Goal: Task Accomplishment & Management: Complete application form

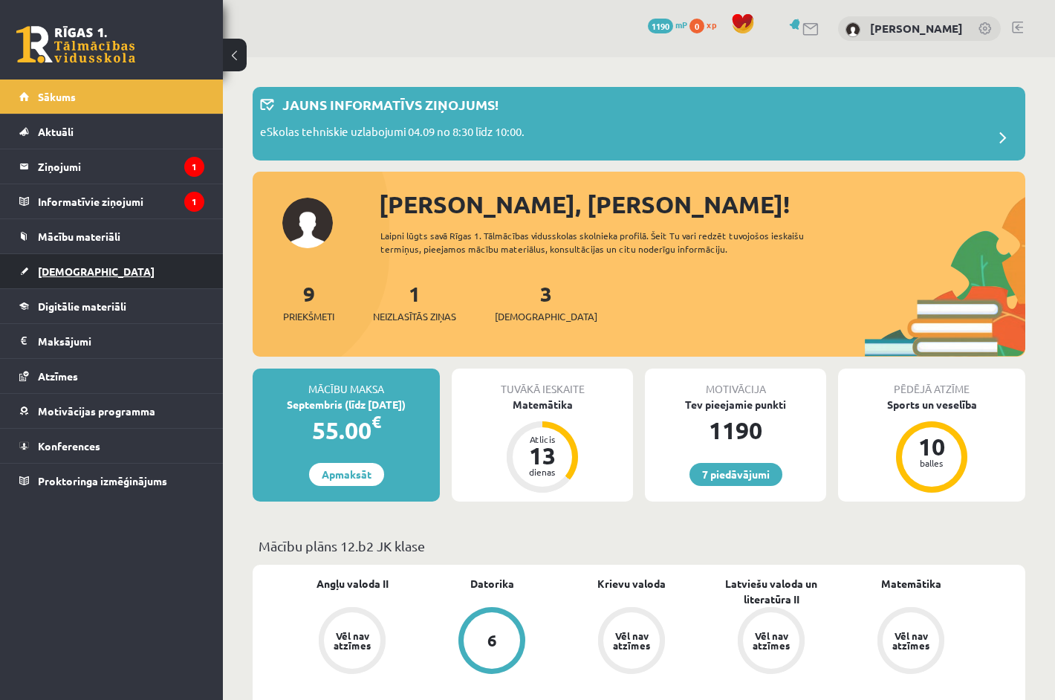
click at [60, 266] on span "[DEMOGRAPHIC_DATA]" at bounding box center [96, 271] width 117 height 13
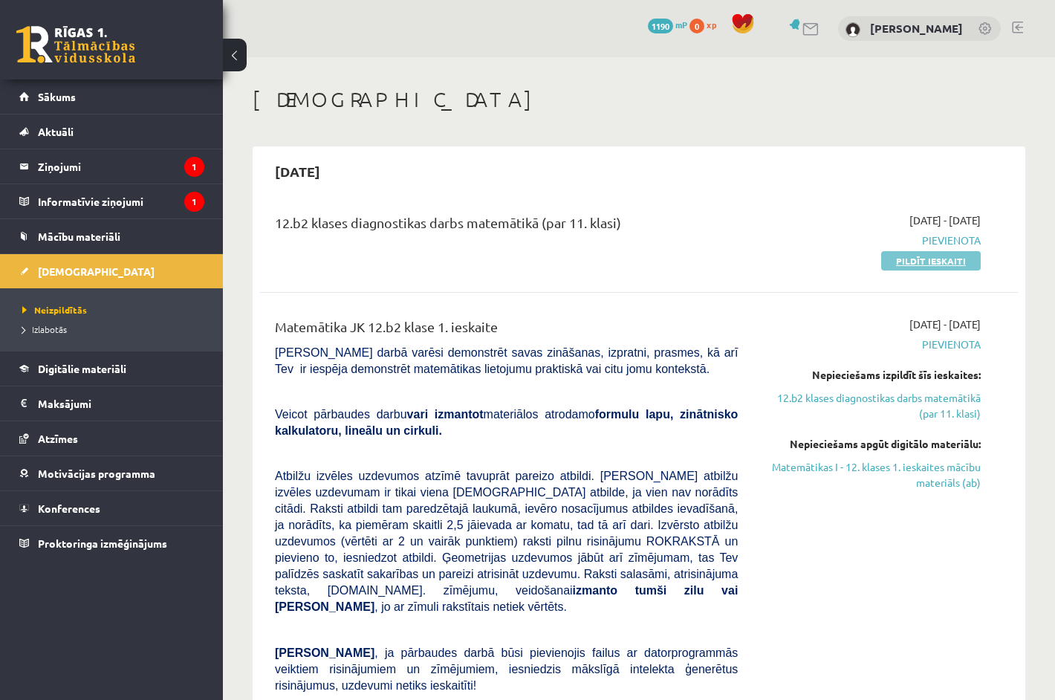
click at [905, 265] on link "Pildīt ieskaiti" at bounding box center [932, 260] width 100 height 19
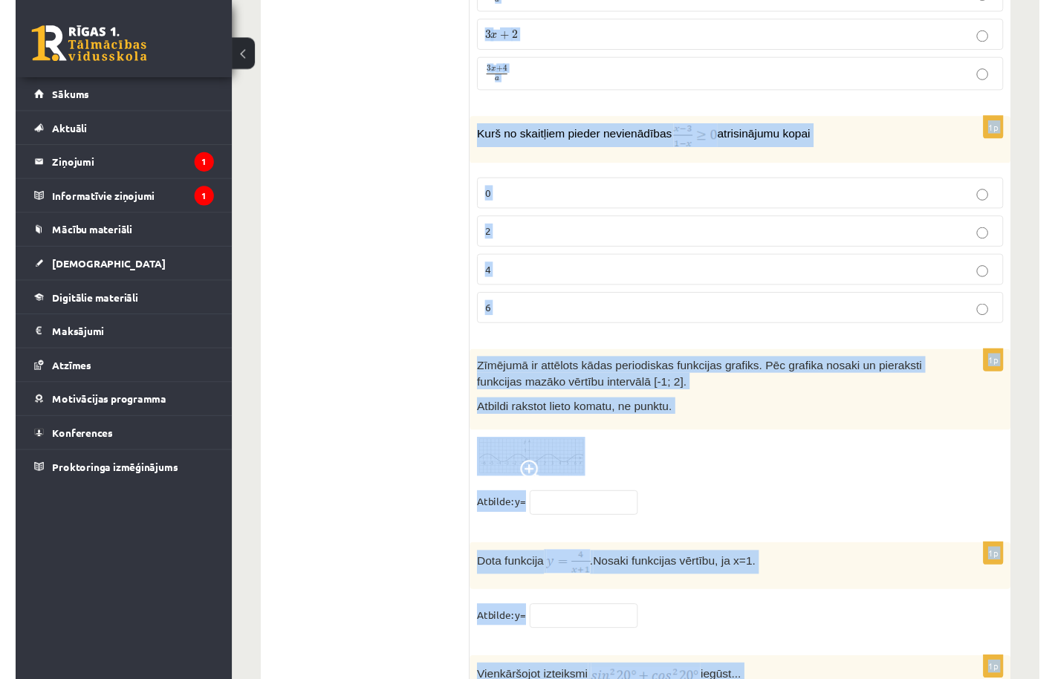
scroll to position [7161, 0]
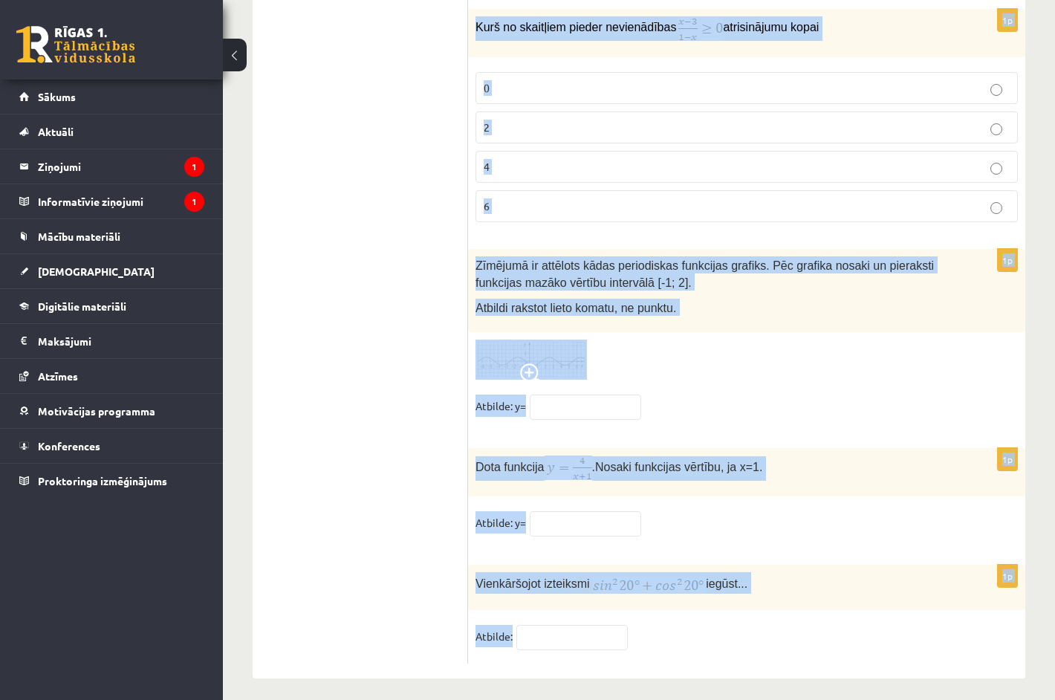
drag, startPoint x: 479, startPoint y: 296, endPoint x: 939, endPoint y: 634, distance: 570.4
copy form "rijstūra divas malas 4 cm un 6 cm, leņķis starp tām 120°. Kādu formulu izmantos…"
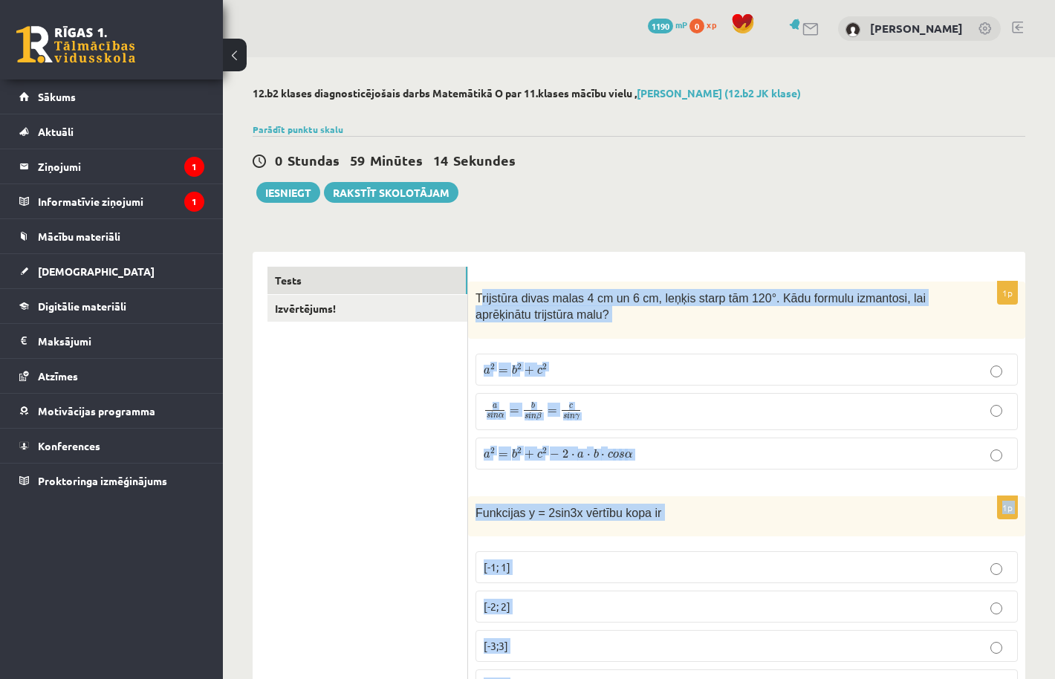
scroll to position [0, 0]
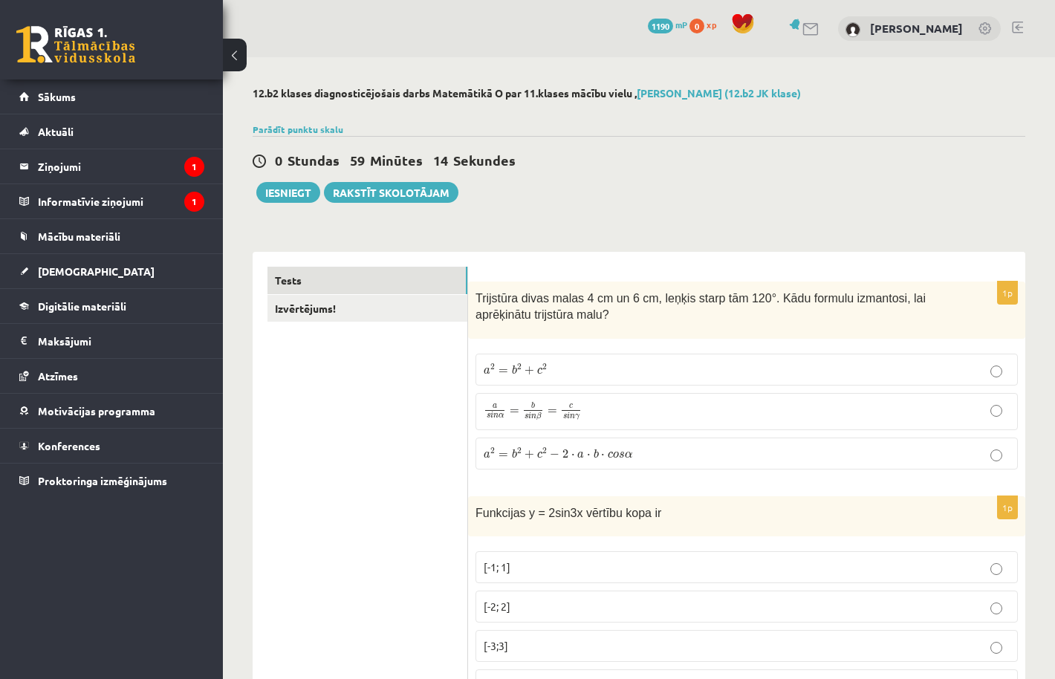
click at [601, 193] on div "0 Stundas 59 Minūtes 14 Sekundes Ieskaite saglabāta! Iesniegt Rakstīt skolotājam" at bounding box center [639, 169] width 773 height 67
click at [635, 456] on p "a 2 = b 2 + c 2 − 2 ⋅ a ⋅ b ⋅ c o s α a 2 = b 2 + c 2 − 2 ⋅ a ⋅ b ⋅ c o s α" at bounding box center [747, 454] width 526 height 16
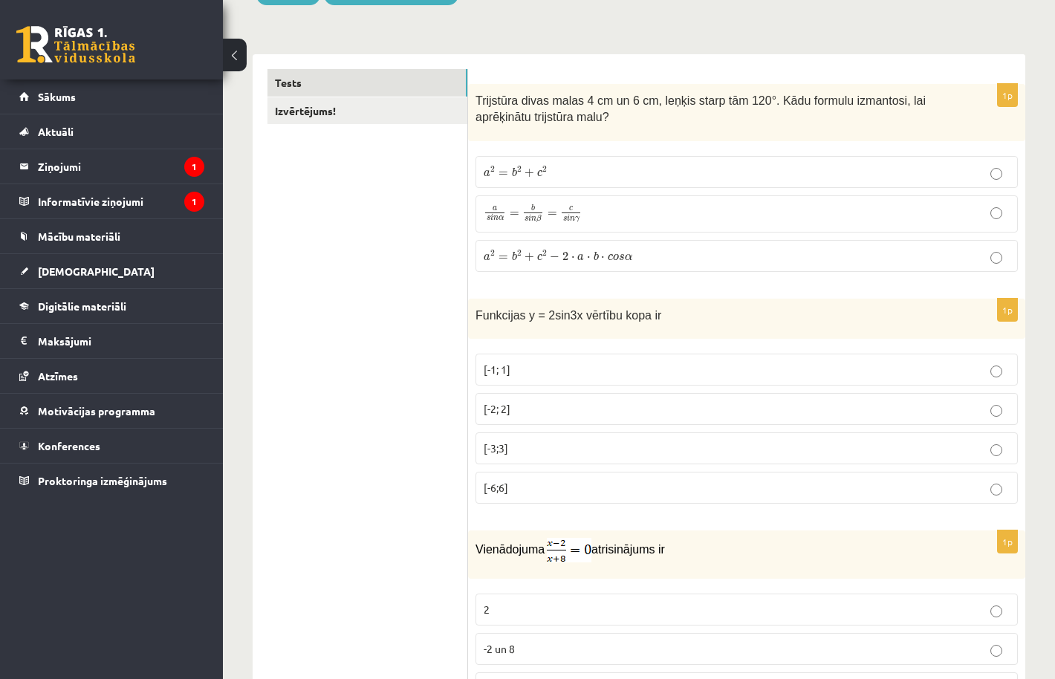
scroll to position [214, 0]
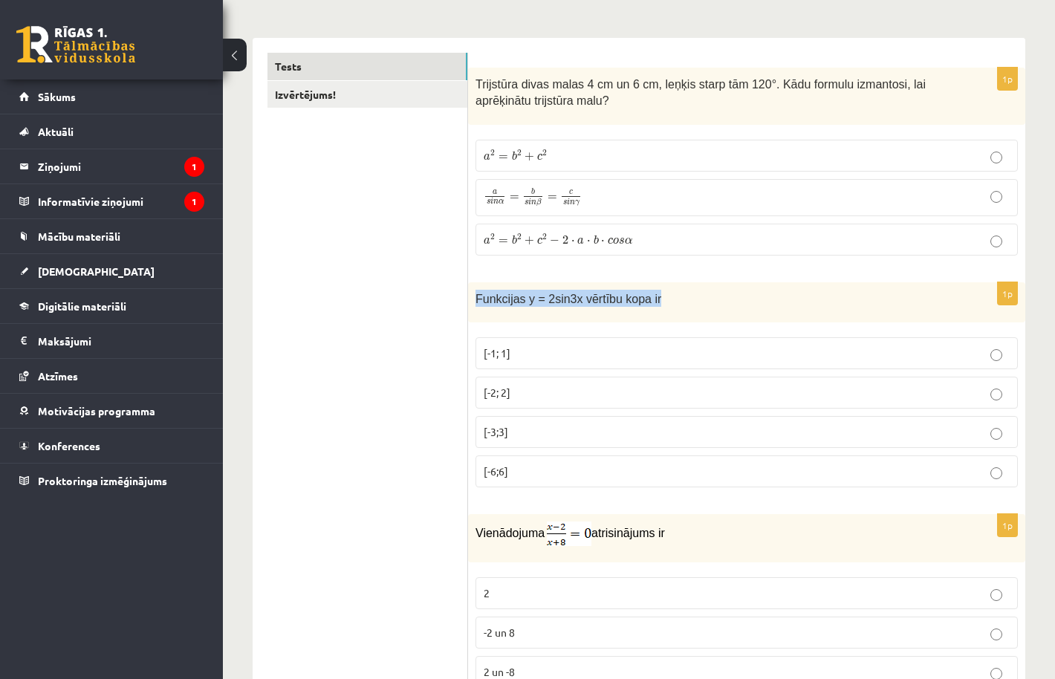
drag, startPoint x: 474, startPoint y: 298, endPoint x: 694, endPoint y: 302, distance: 220.0
click at [694, 302] on div "Funkcijas y = 2sin3x vērtību kopa ir" at bounding box center [746, 302] width 557 height 41
copy span "Funkcijas y = 2sin3x vērtību kopa ir"
click at [511, 315] on div "Funkcijas y = 2sin3x vērtību kopa ir" at bounding box center [746, 302] width 557 height 41
click at [528, 385] on p "[-2; 2]" at bounding box center [747, 393] width 526 height 16
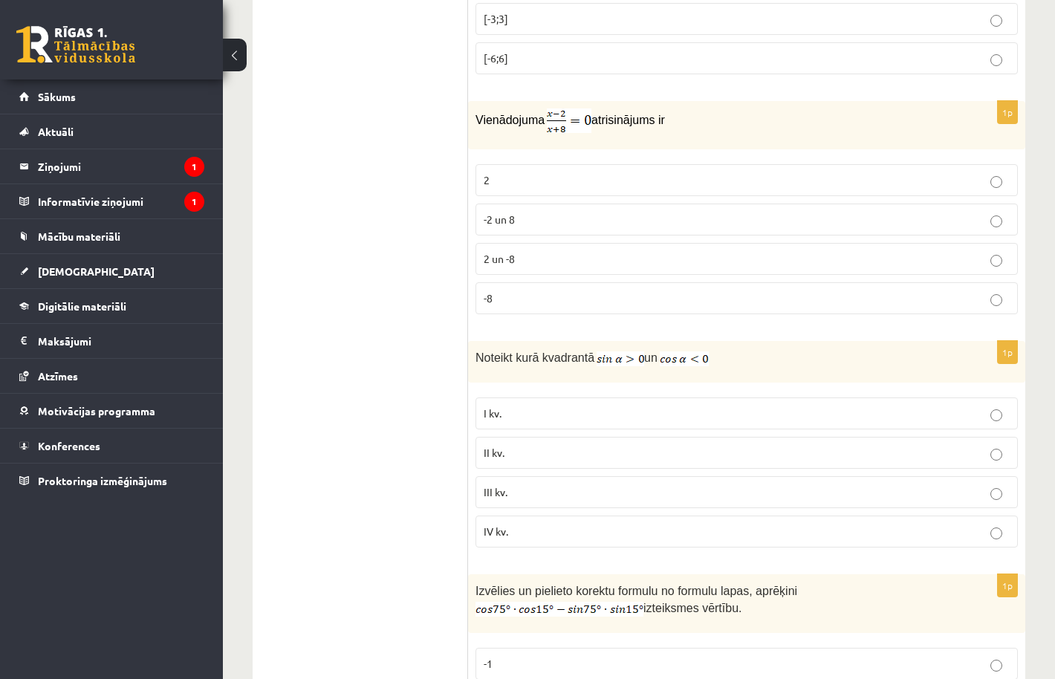
scroll to position [592, 0]
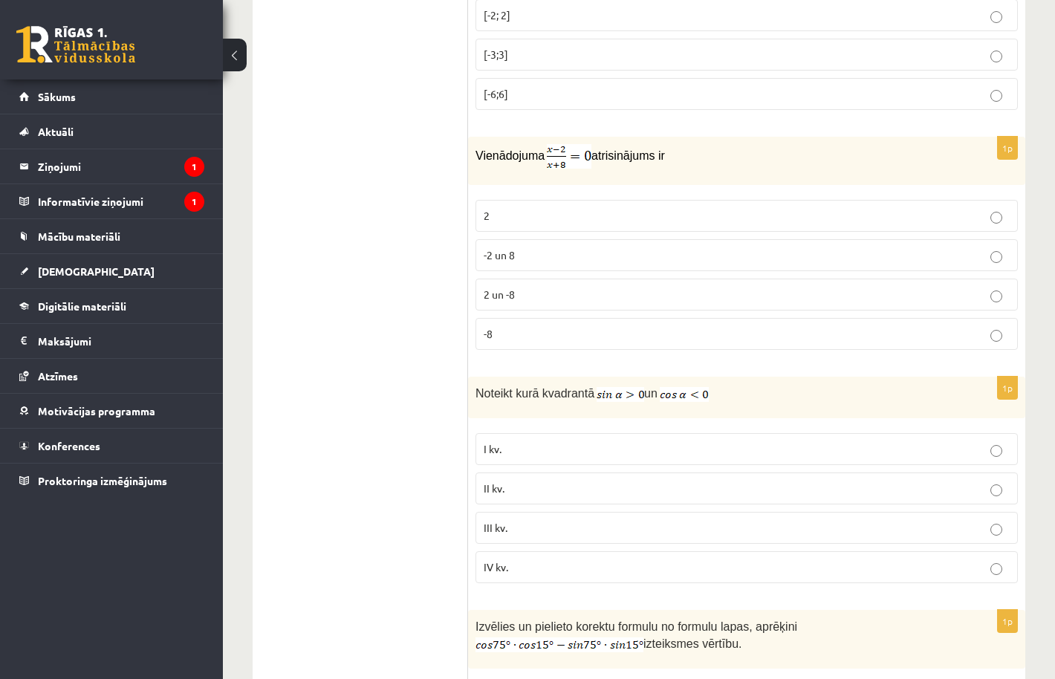
click at [544, 220] on p "2" at bounding box center [747, 216] width 526 height 16
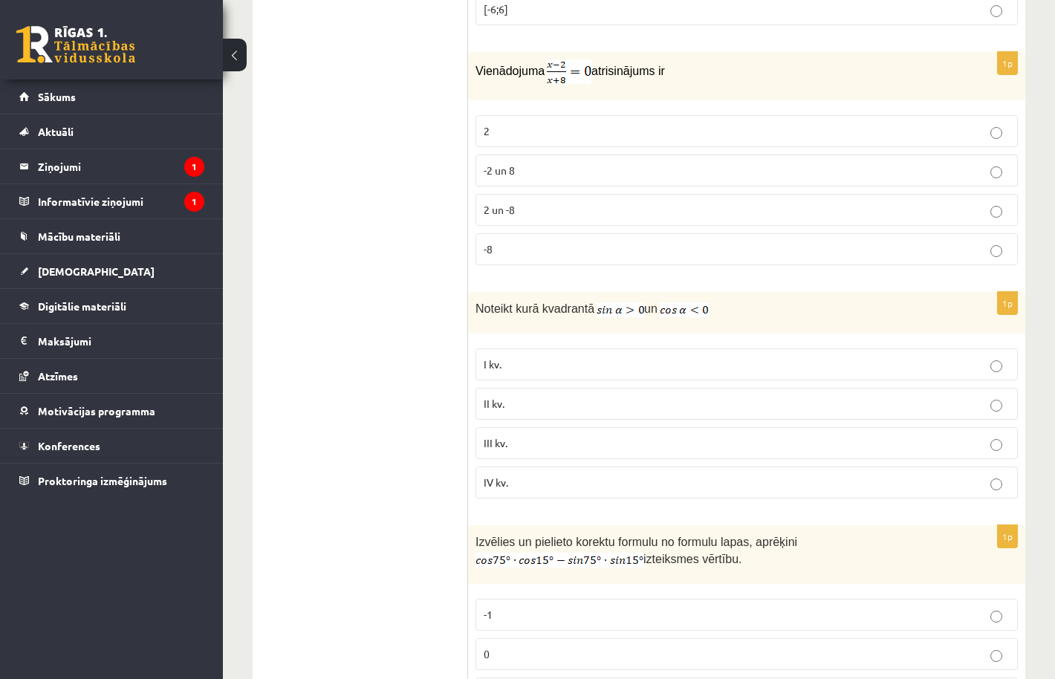
scroll to position [678, 0]
click at [546, 395] on p "II kv." at bounding box center [747, 403] width 526 height 16
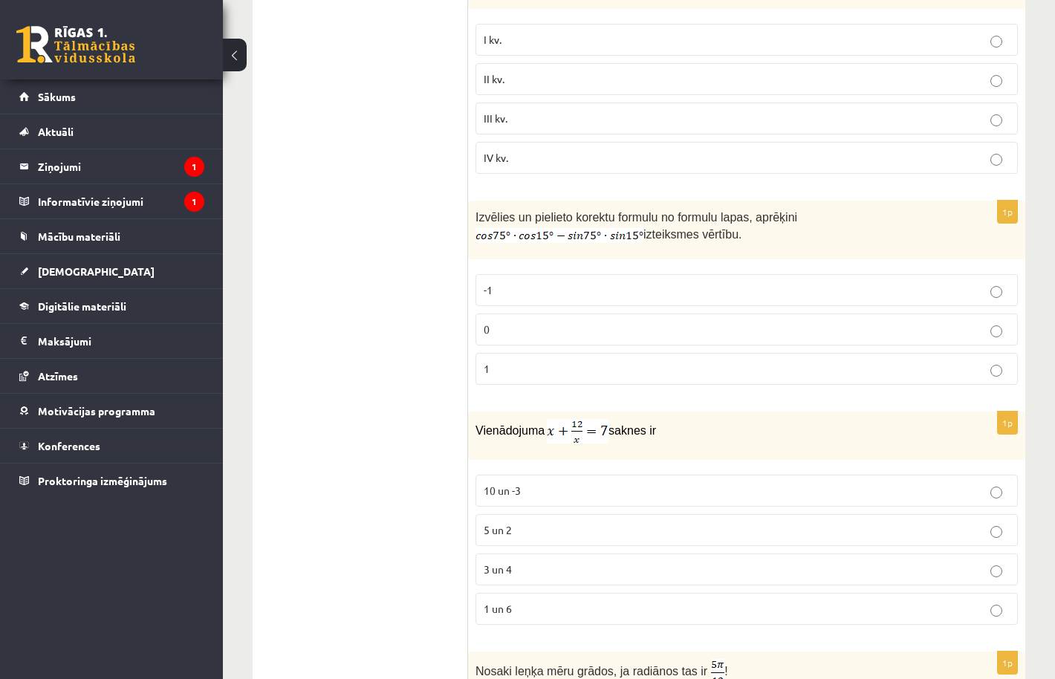
scroll to position [1002, 0]
click at [558, 561] on p "3 un 4" at bounding box center [747, 569] width 526 height 16
click at [514, 335] on label "0" at bounding box center [747, 329] width 543 height 32
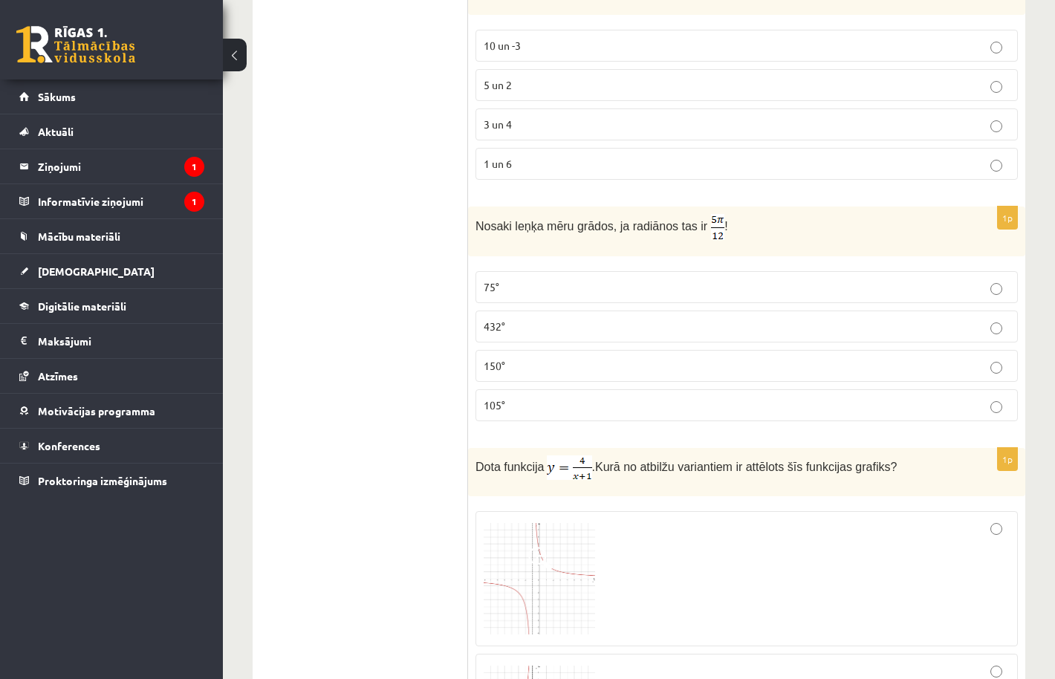
scroll to position [1472, 0]
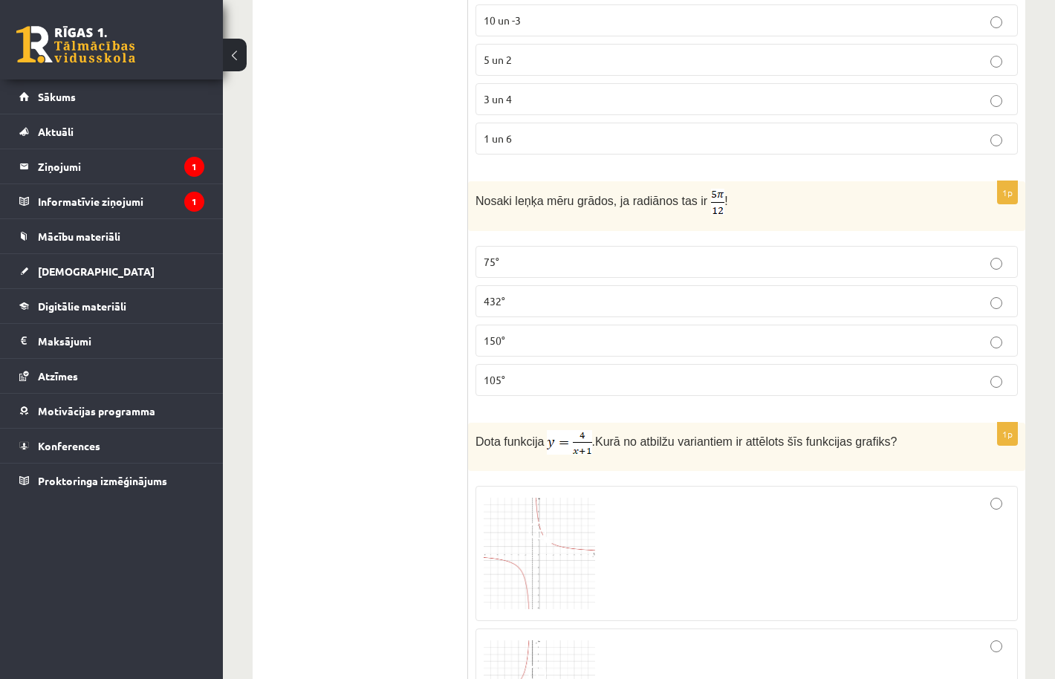
click at [563, 372] on p "105°" at bounding box center [747, 380] width 526 height 16
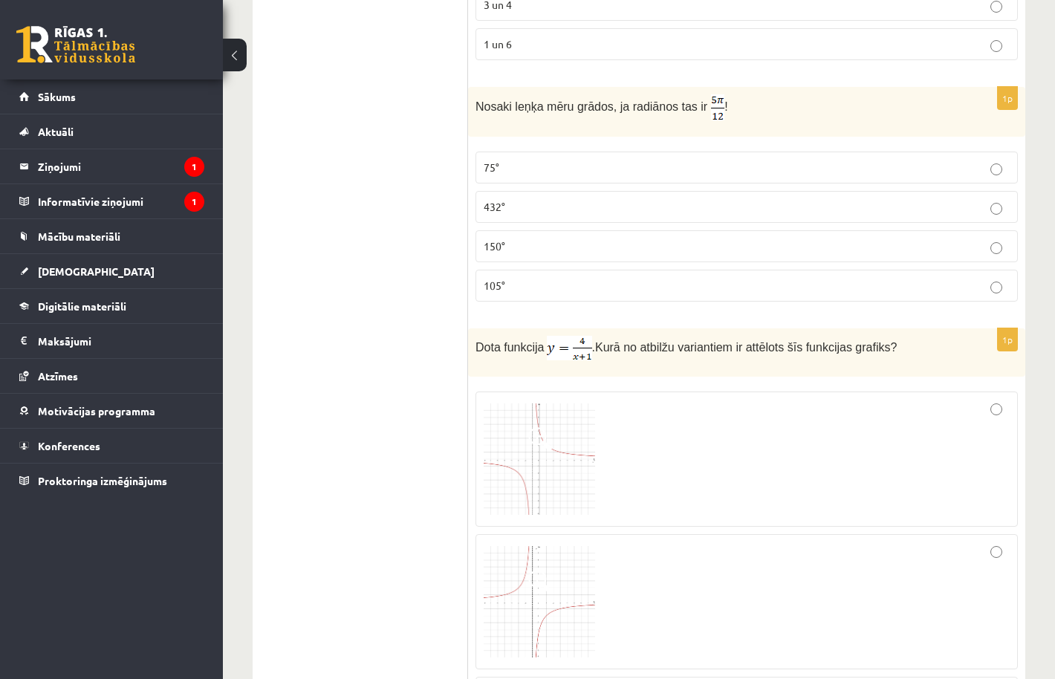
scroll to position [1681, 0]
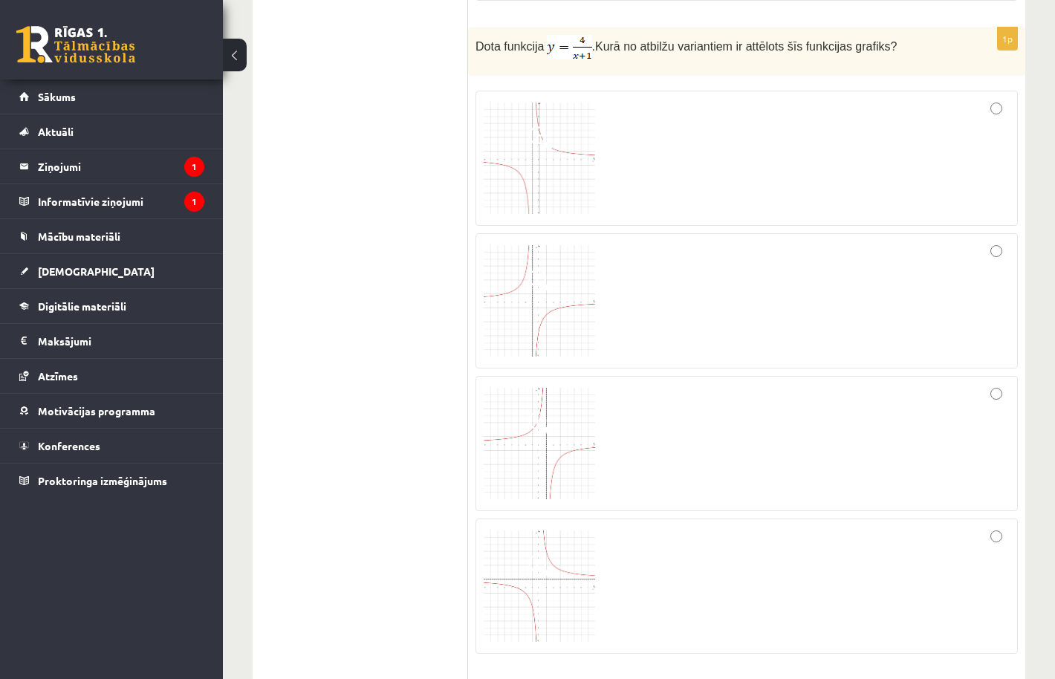
click at [910, 262] on div at bounding box center [747, 301] width 526 height 119
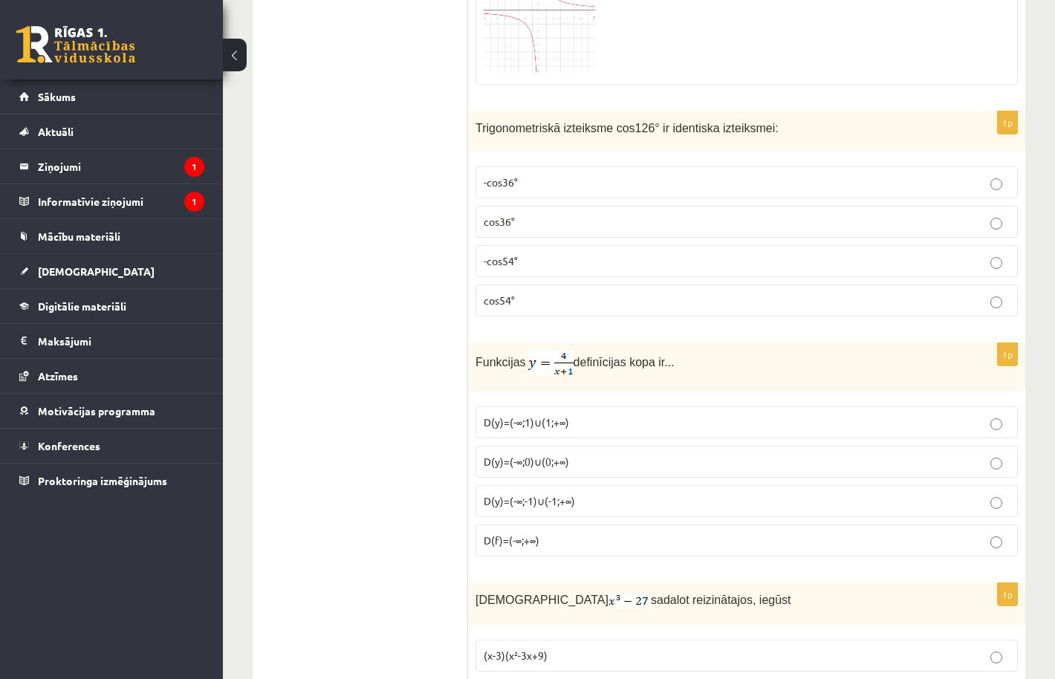
scroll to position [2448, 0]
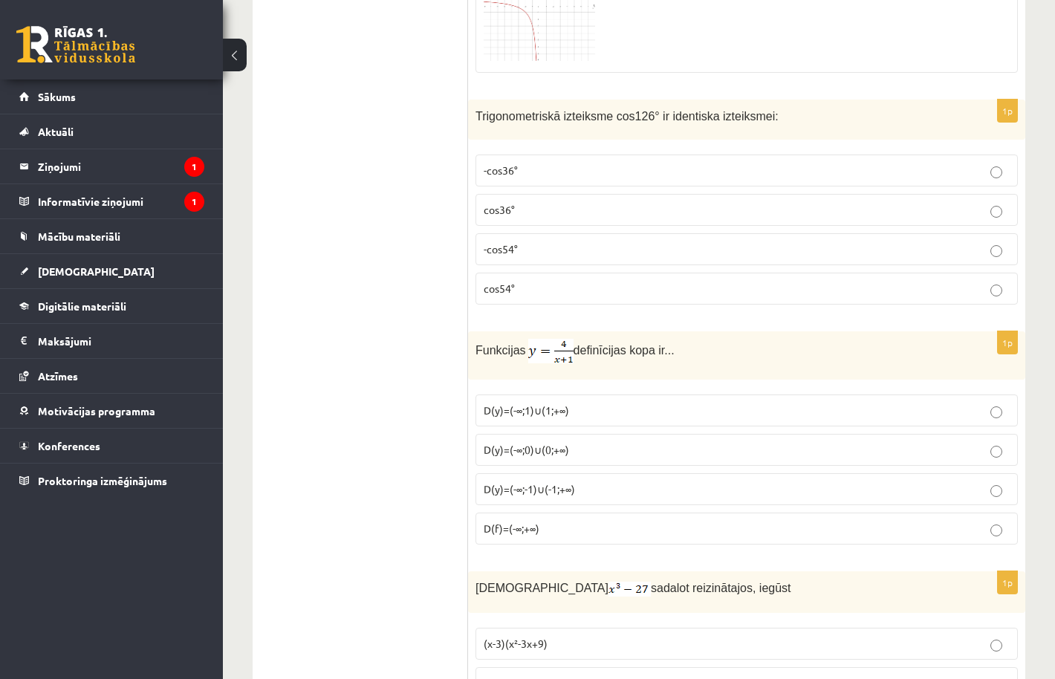
click at [812, 216] on label "cos36°" at bounding box center [747, 210] width 543 height 32
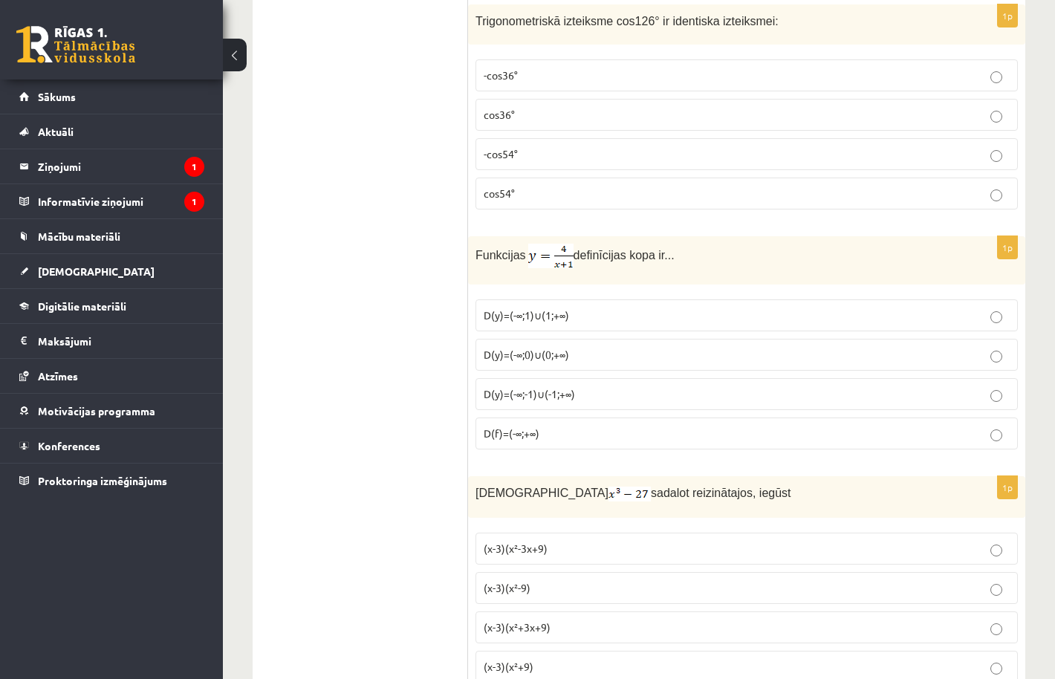
scroll to position [2546, 0]
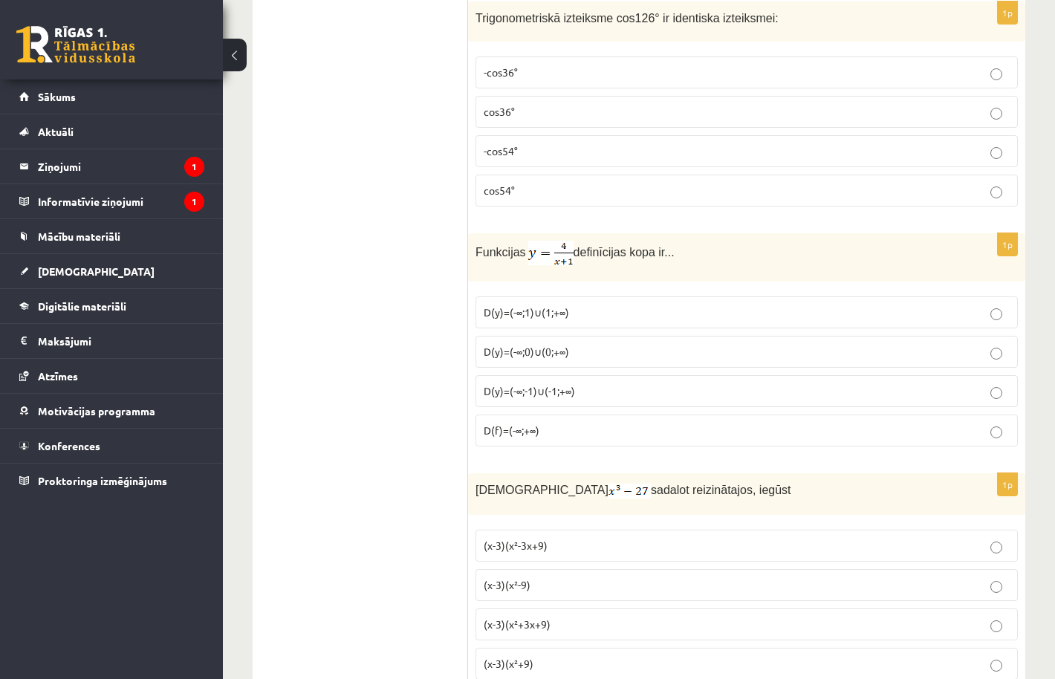
click at [571, 384] on span "D(y)=(-∞;-1)∪(-1;+∞)" at bounding box center [529, 390] width 91 height 13
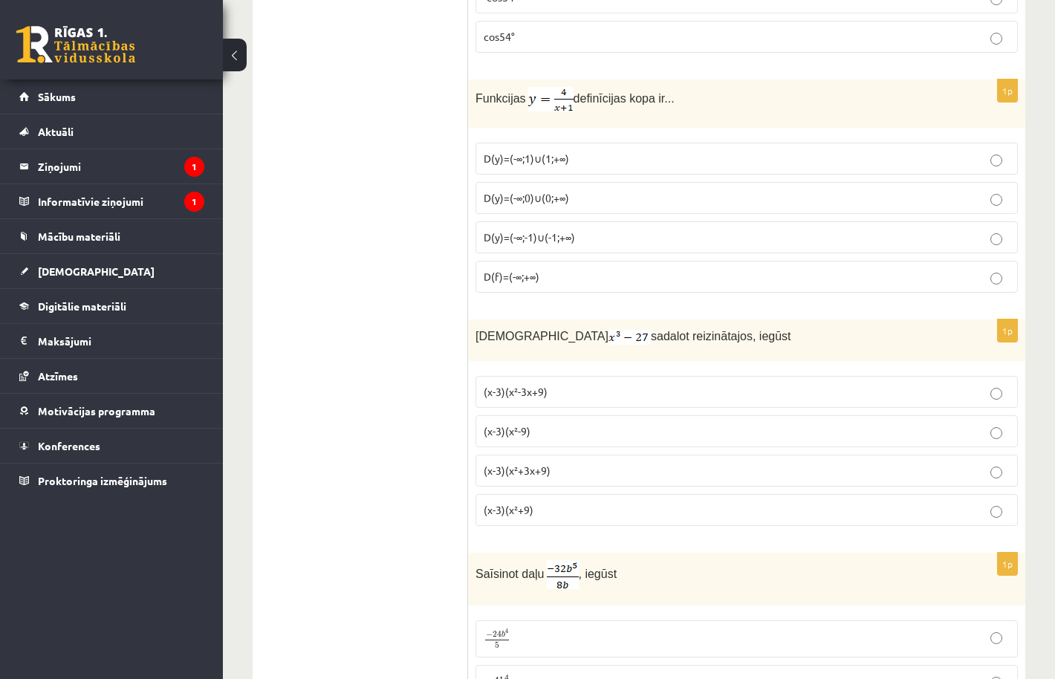
scroll to position [2705, 0]
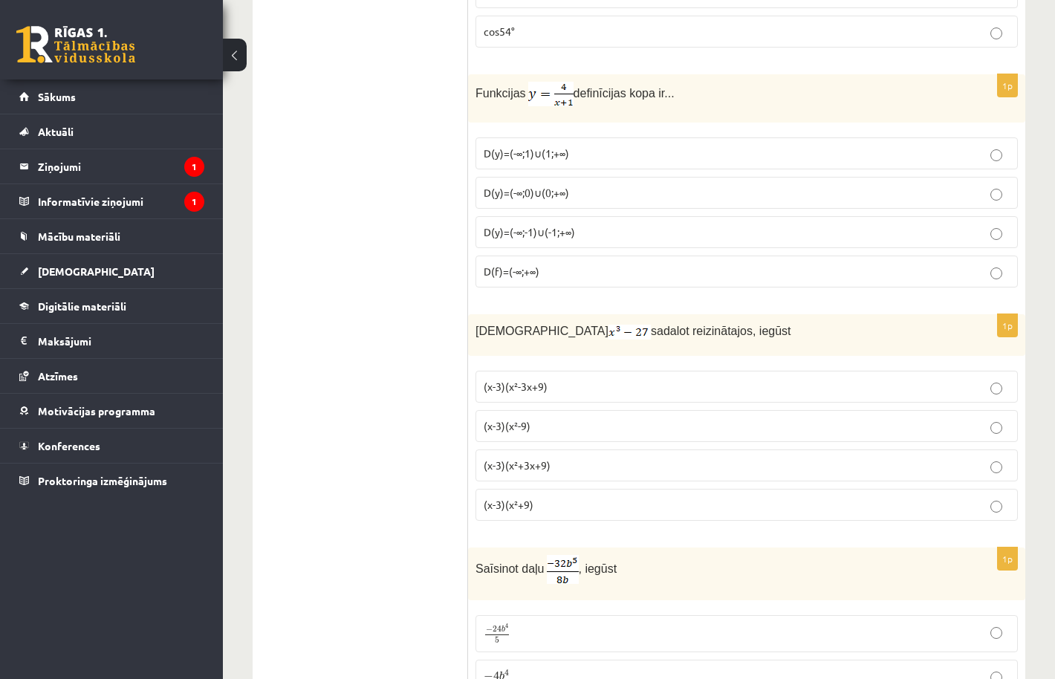
click at [554, 468] on p "(x-3)(x²+3x+9)" at bounding box center [747, 466] width 526 height 16
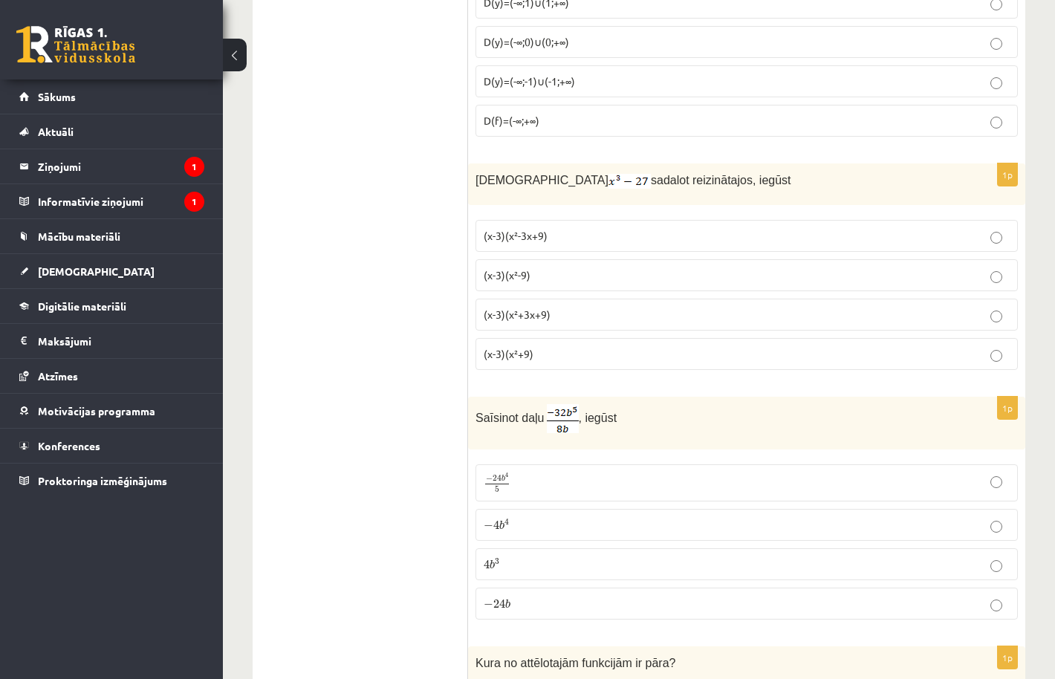
scroll to position [2895, 0]
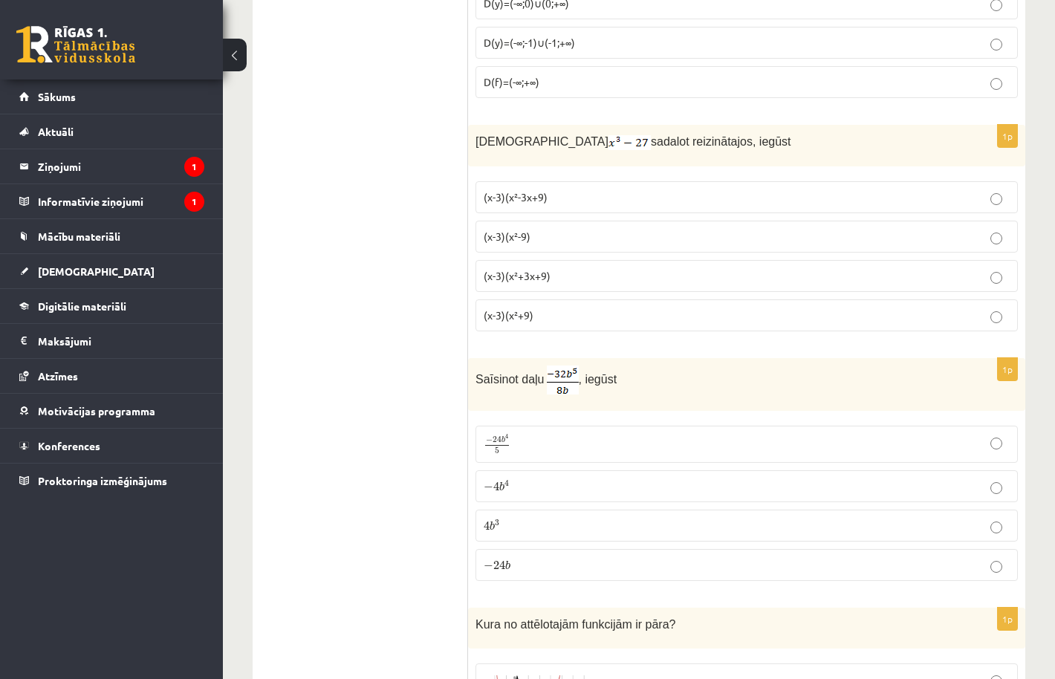
click at [551, 488] on p "− 4 b 4 − 4 b 4" at bounding box center [747, 487] width 526 height 16
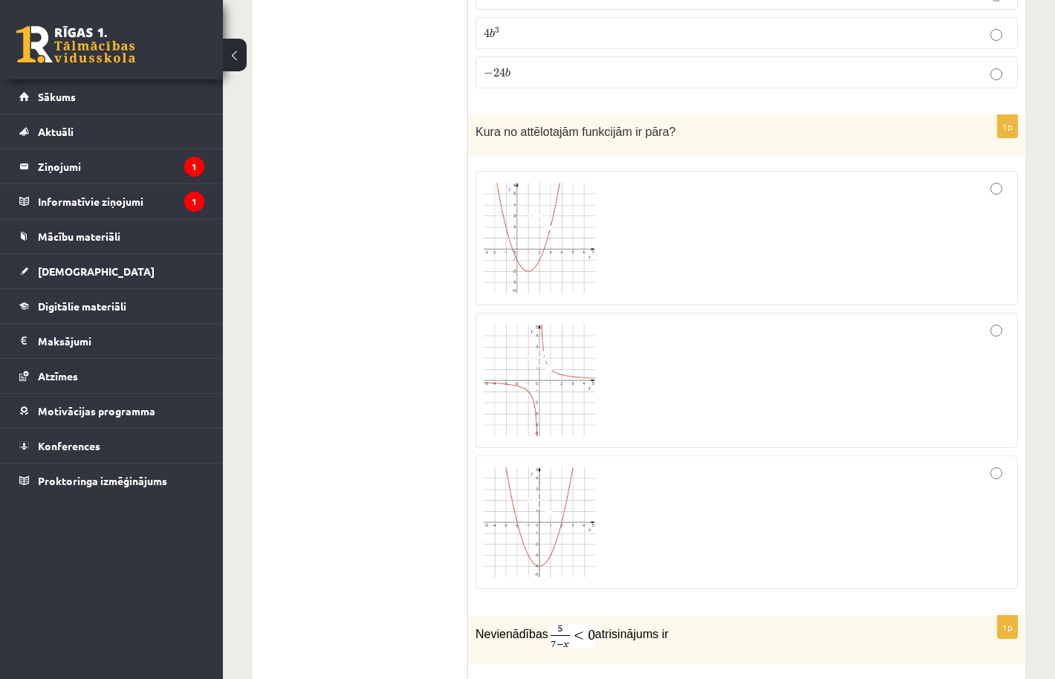
click at [699, 421] on div at bounding box center [747, 380] width 526 height 119
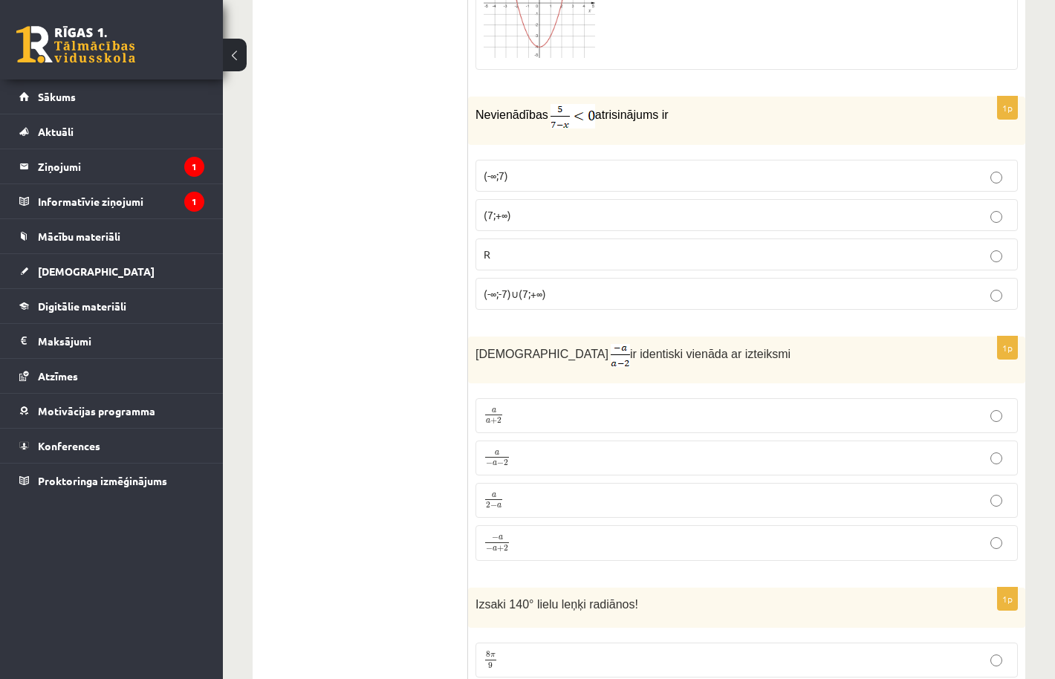
scroll to position [3921, 0]
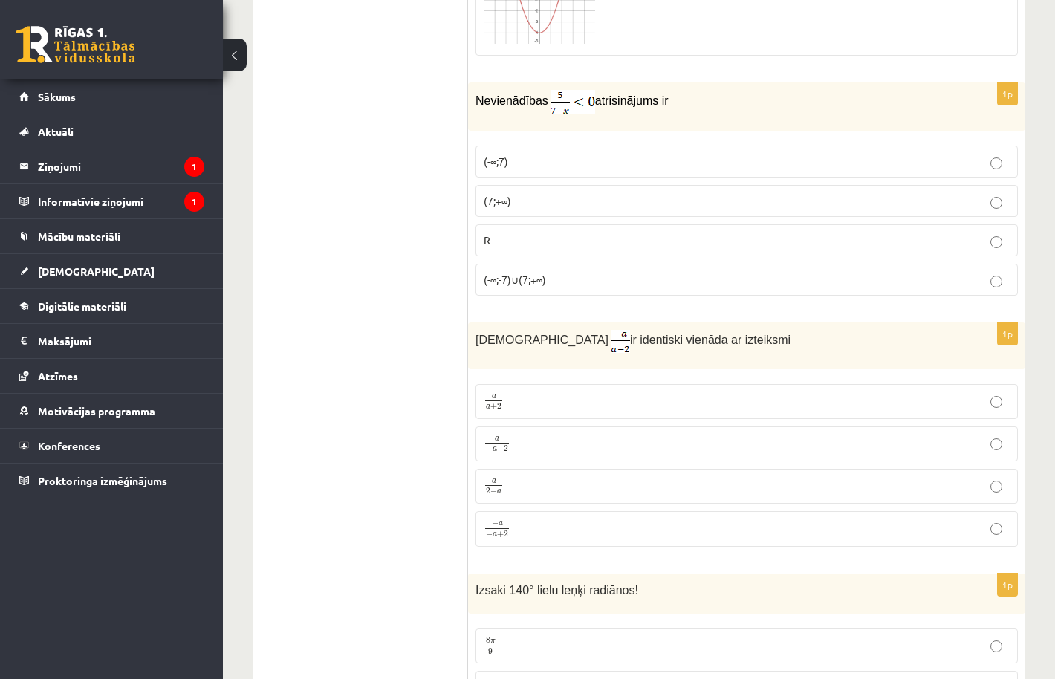
click at [563, 441] on p "a − a − 2 a − a − 2" at bounding box center [747, 444] width 526 height 19
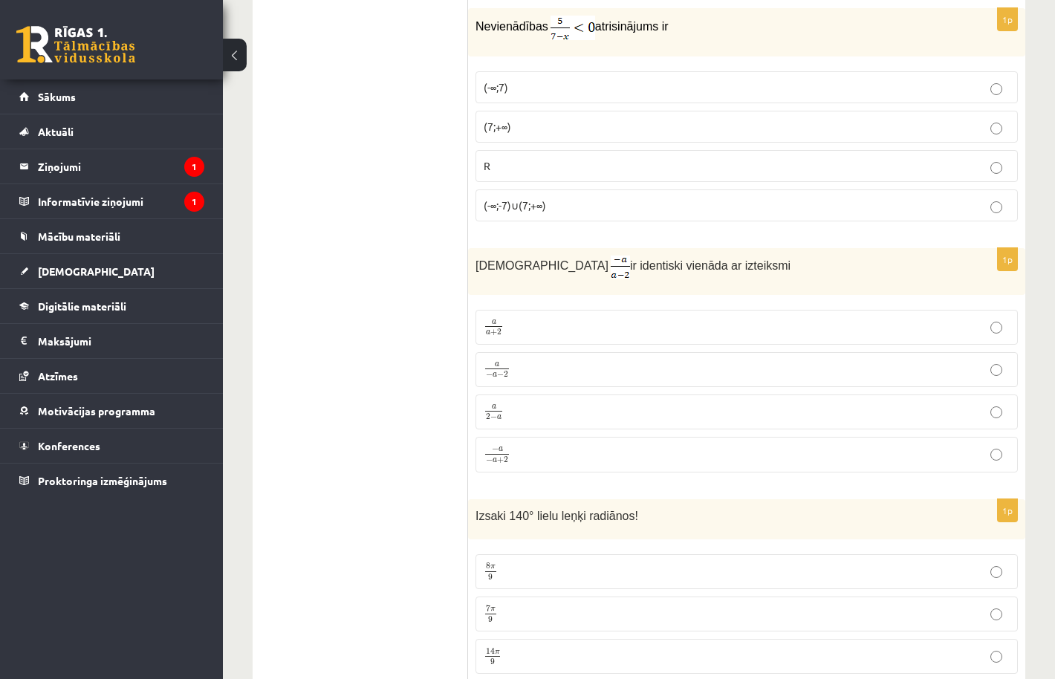
scroll to position [4034, 0]
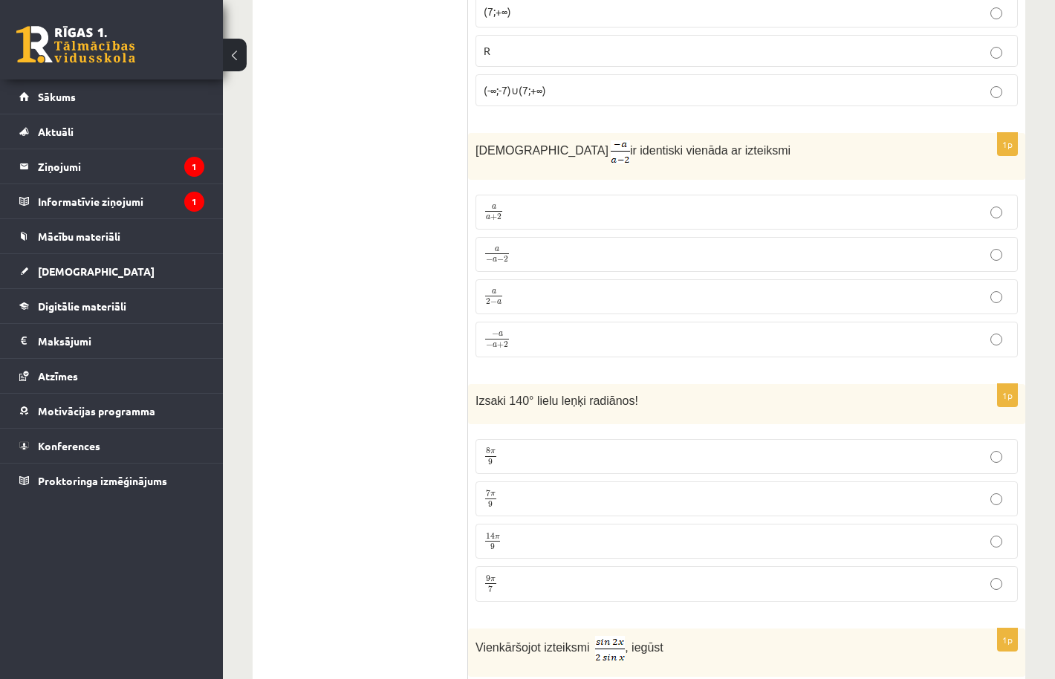
click at [550, 475] on fieldset "8 π 9 8 π 9 7 π 9 7 π 9 14 π 9 14 π 9 9 π 7 9 π 7" at bounding box center [747, 519] width 543 height 175
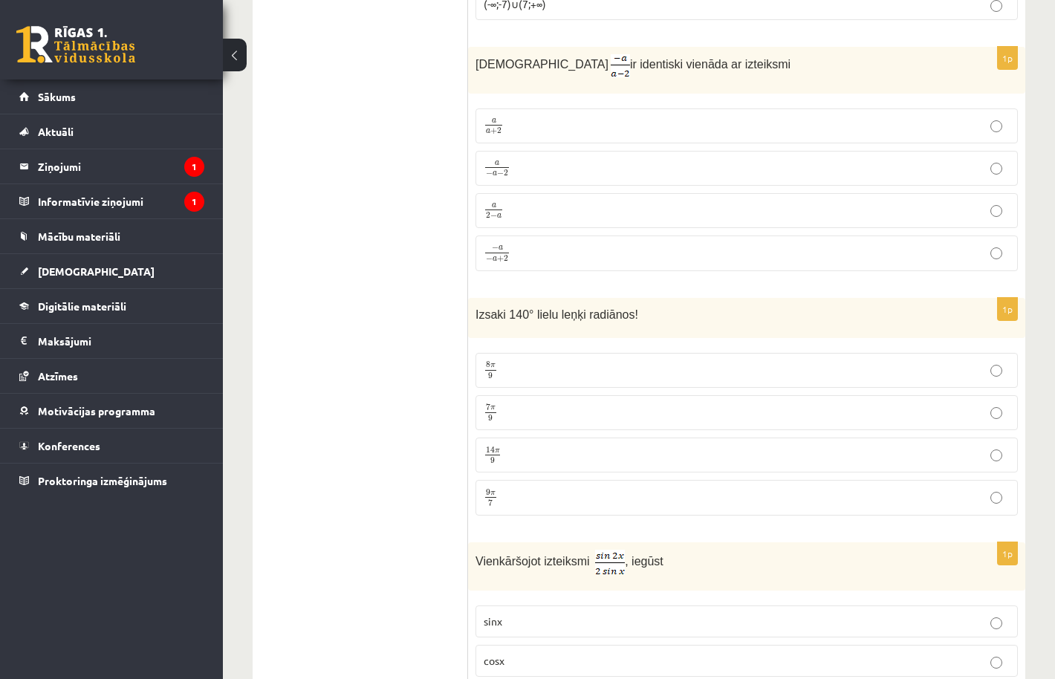
scroll to position [4200, 0]
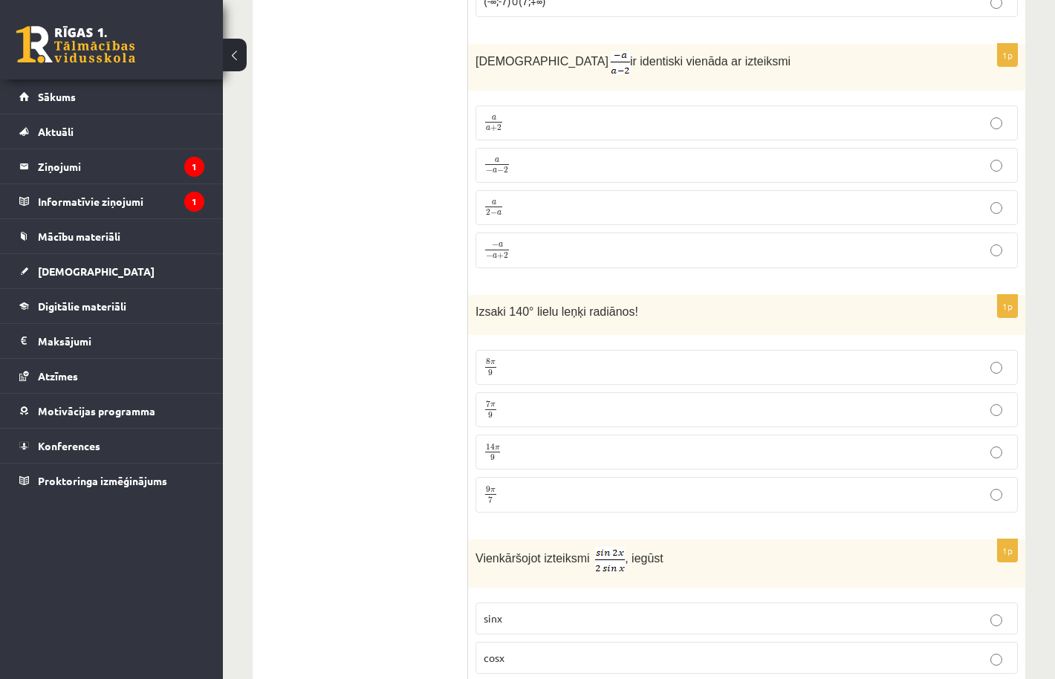
click at [560, 413] on p "7 π 9 7 π 9" at bounding box center [747, 410] width 526 height 19
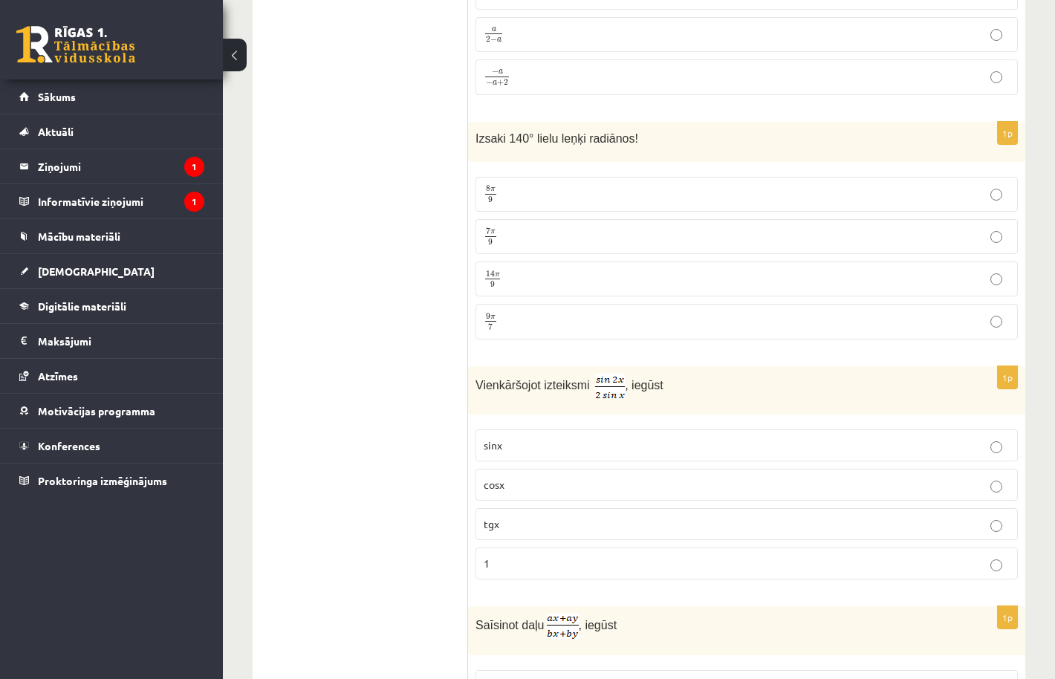
click at [542, 477] on p "cosx" at bounding box center [747, 485] width 526 height 16
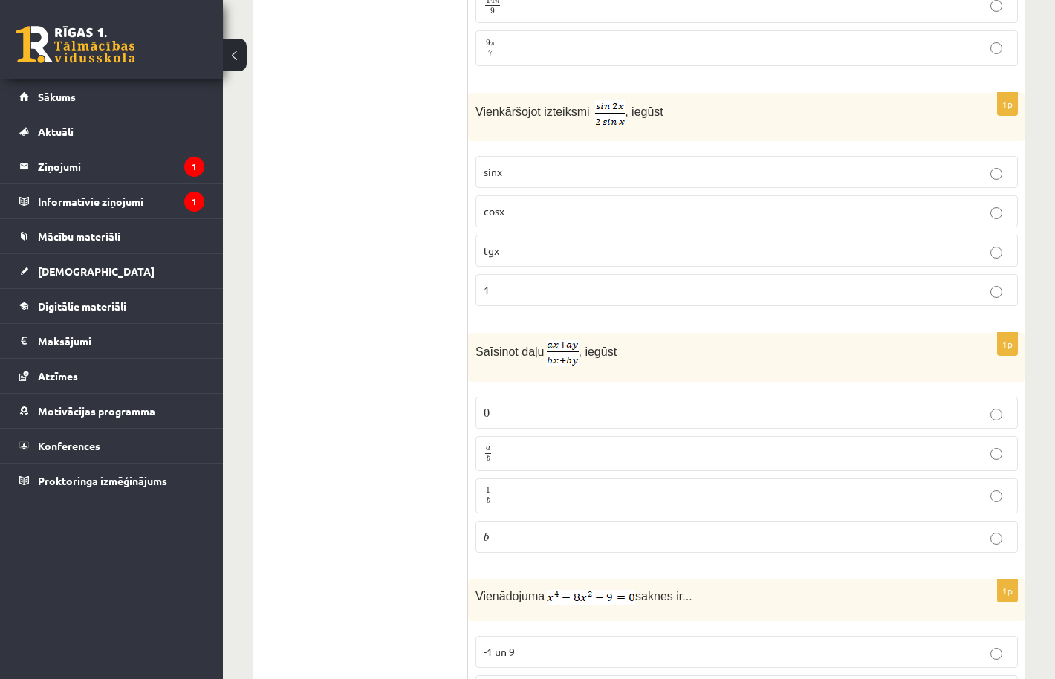
scroll to position [4654, 0]
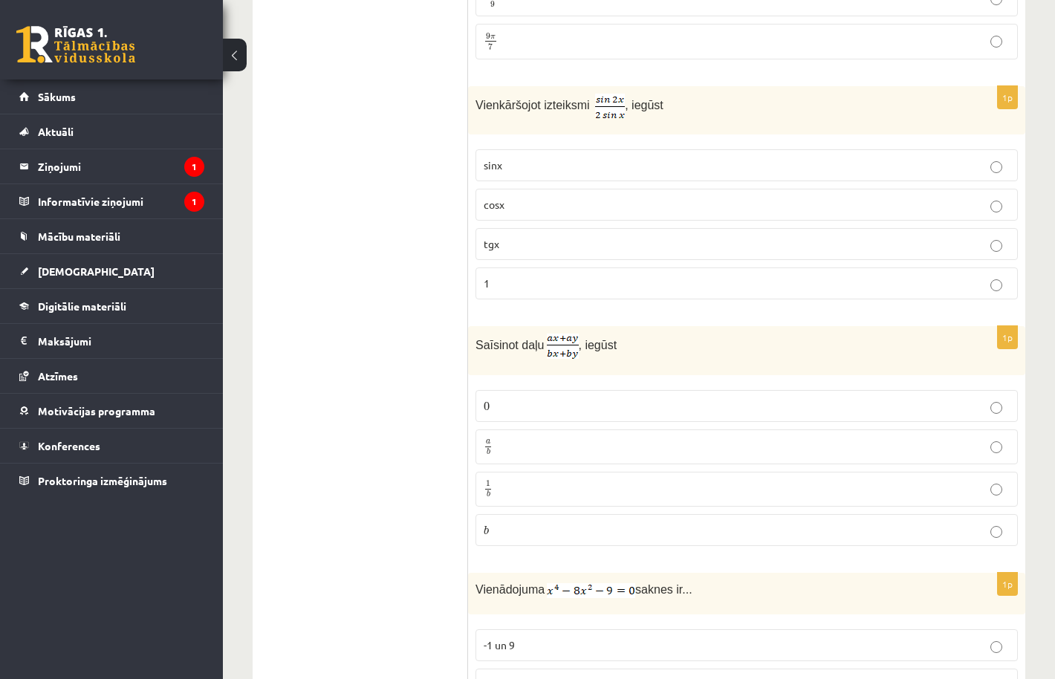
click at [540, 438] on p "a b a b" at bounding box center [747, 447] width 526 height 19
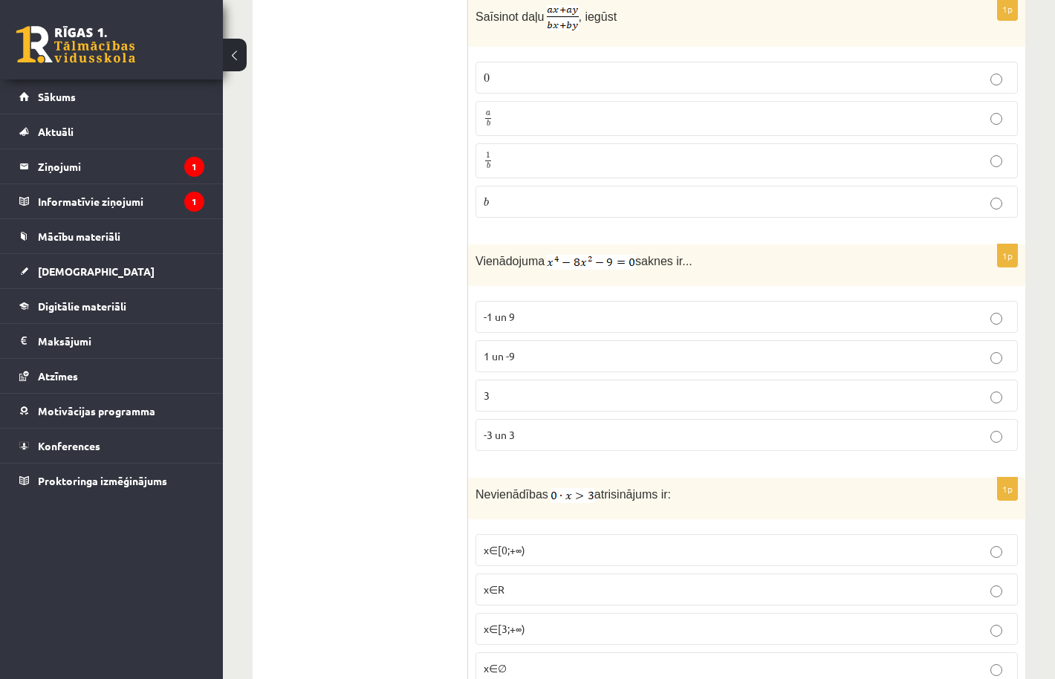
scroll to position [4983, 0]
click at [527, 427] on p "-3 un 3" at bounding box center [747, 435] width 526 height 16
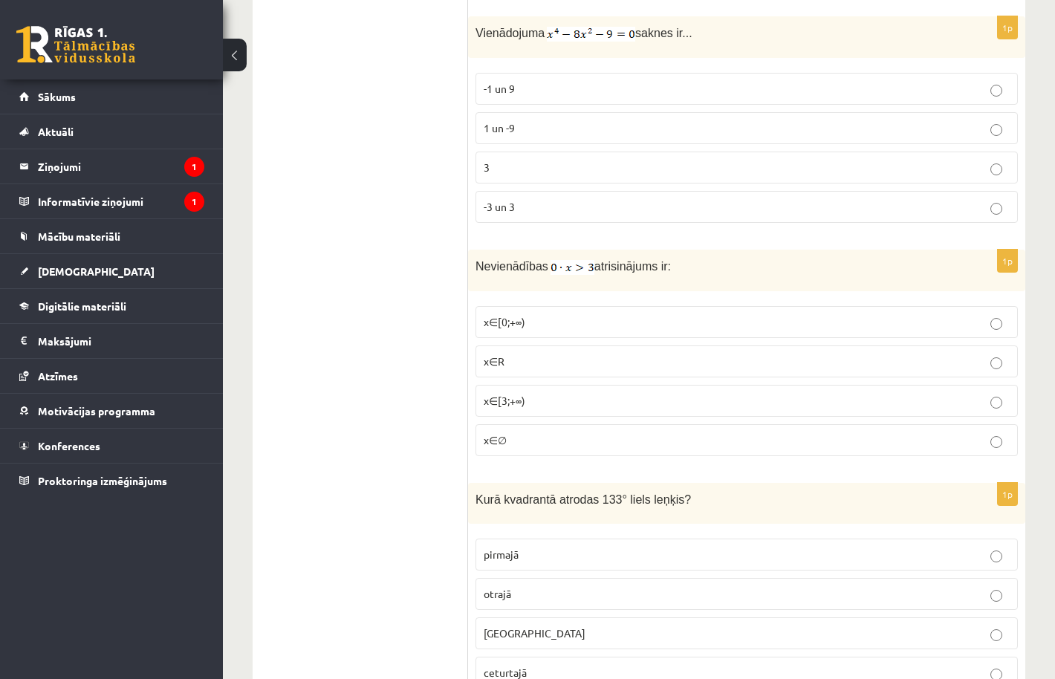
scroll to position [5211, 0]
click at [543, 317] on p "x∈[0;+∞)" at bounding box center [747, 322] width 526 height 16
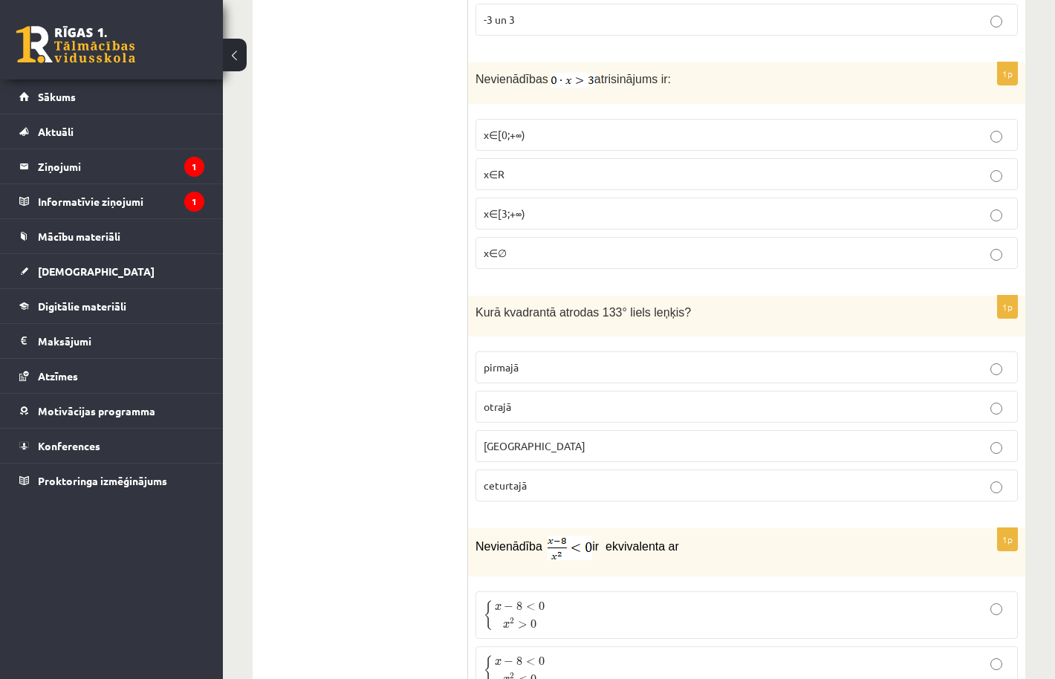
scroll to position [5399, 0]
click at [546, 398] on p "otrajā" at bounding box center [747, 406] width 526 height 16
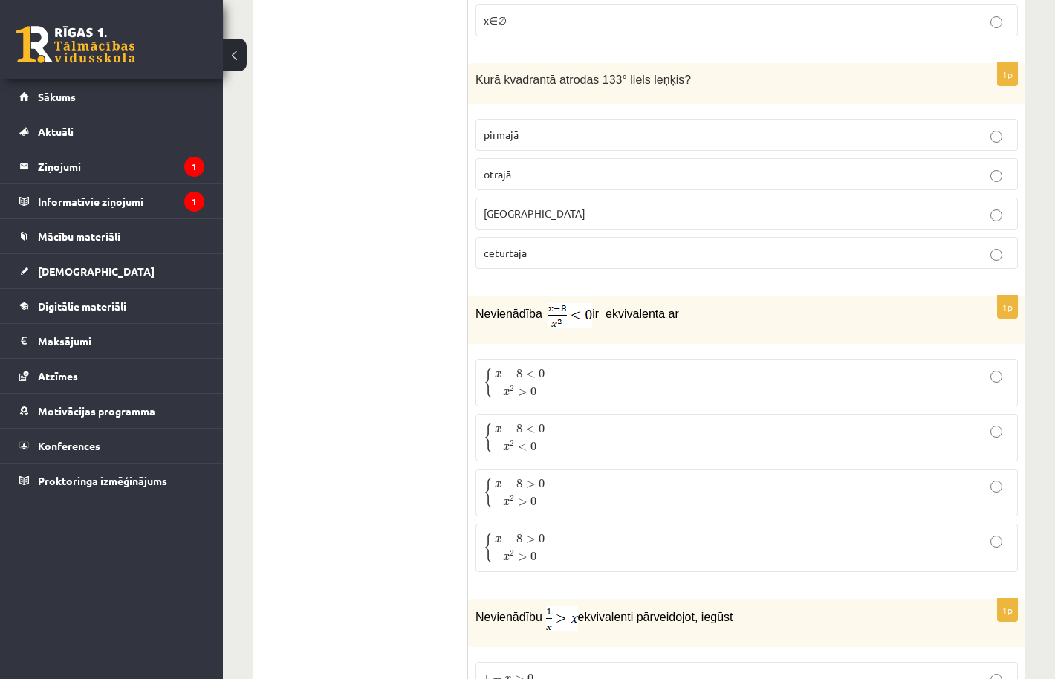
scroll to position [5646, 0]
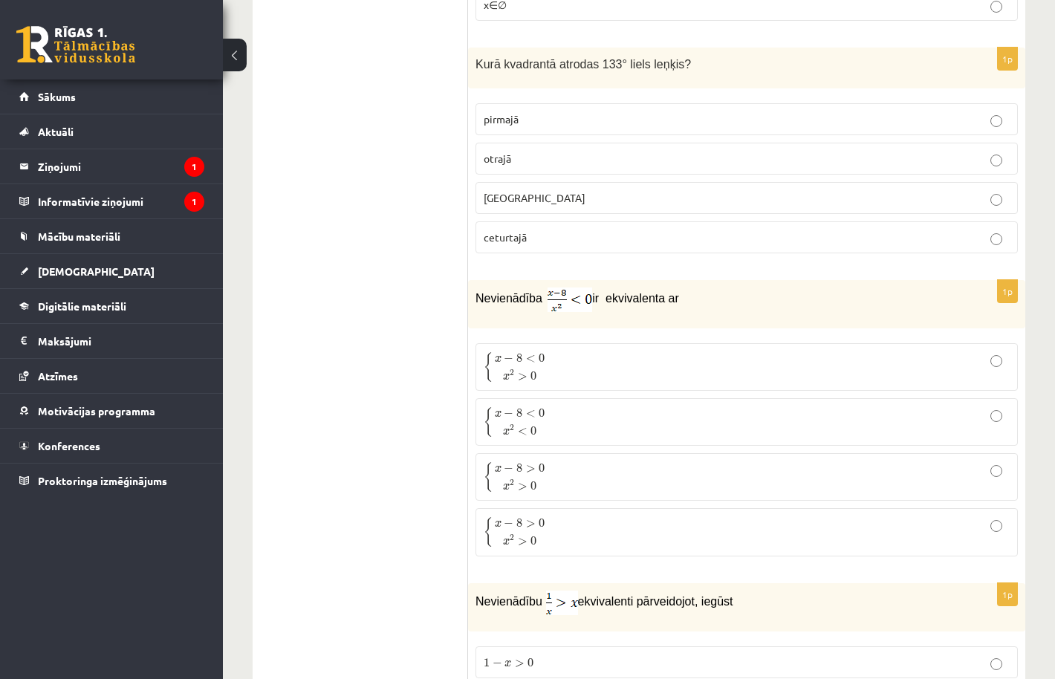
click at [560, 427] on p "{ x − 8 < 0 x 2 < 0 { x − 8 < 0 x 2 < 0" at bounding box center [747, 422] width 526 height 31
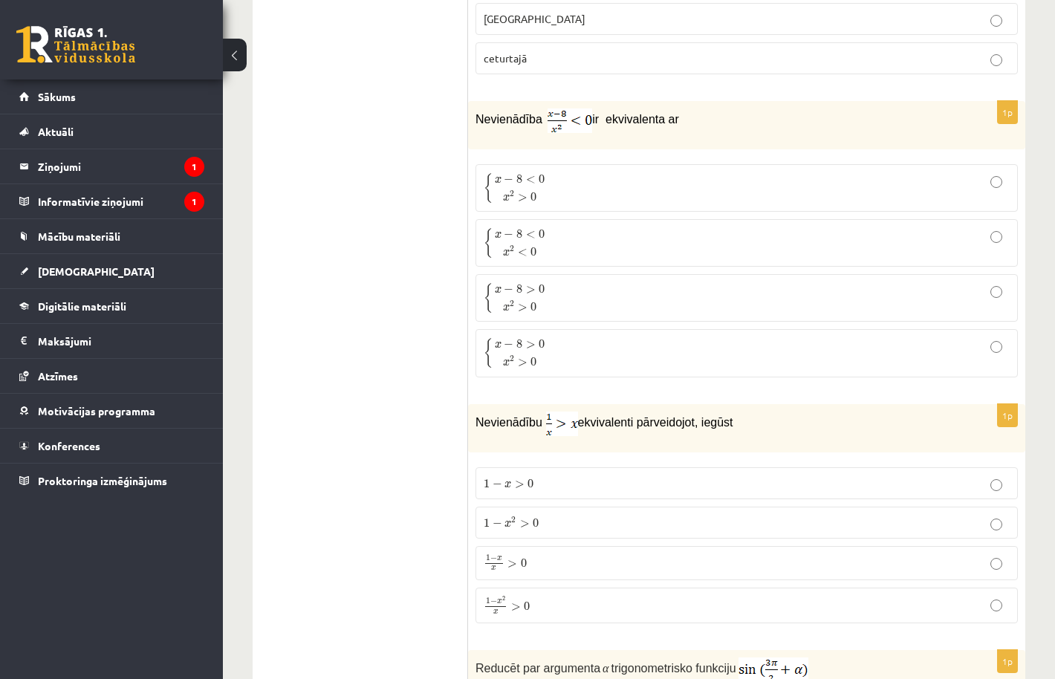
scroll to position [5829, 0]
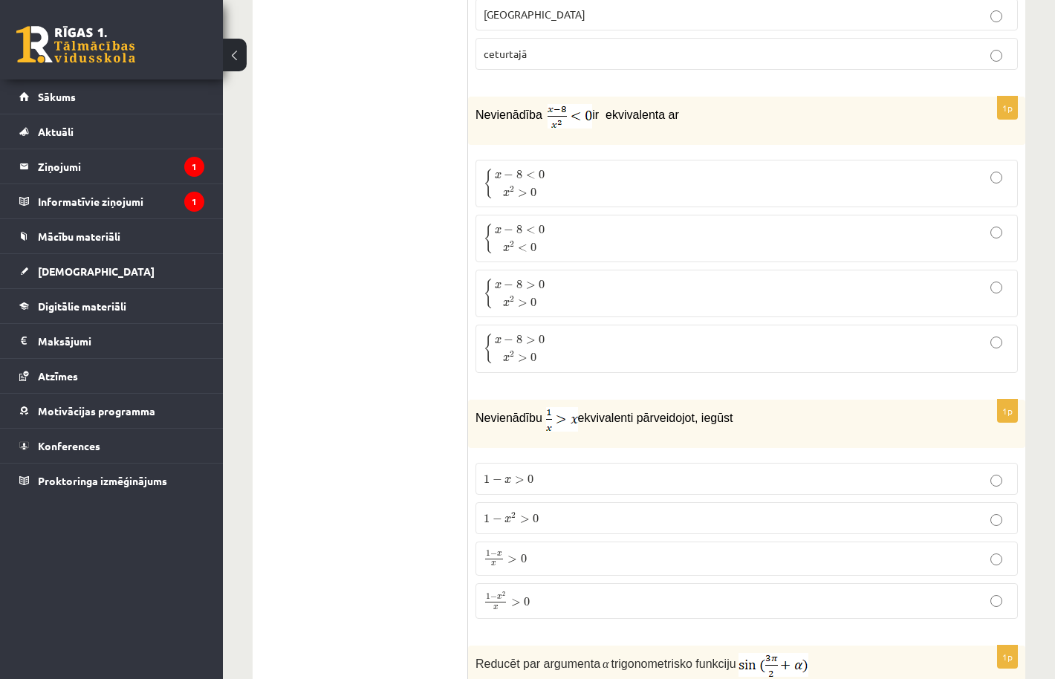
click at [554, 550] on p "1 − x x > 0 1 − x x > 0" at bounding box center [747, 559] width 526 height 18
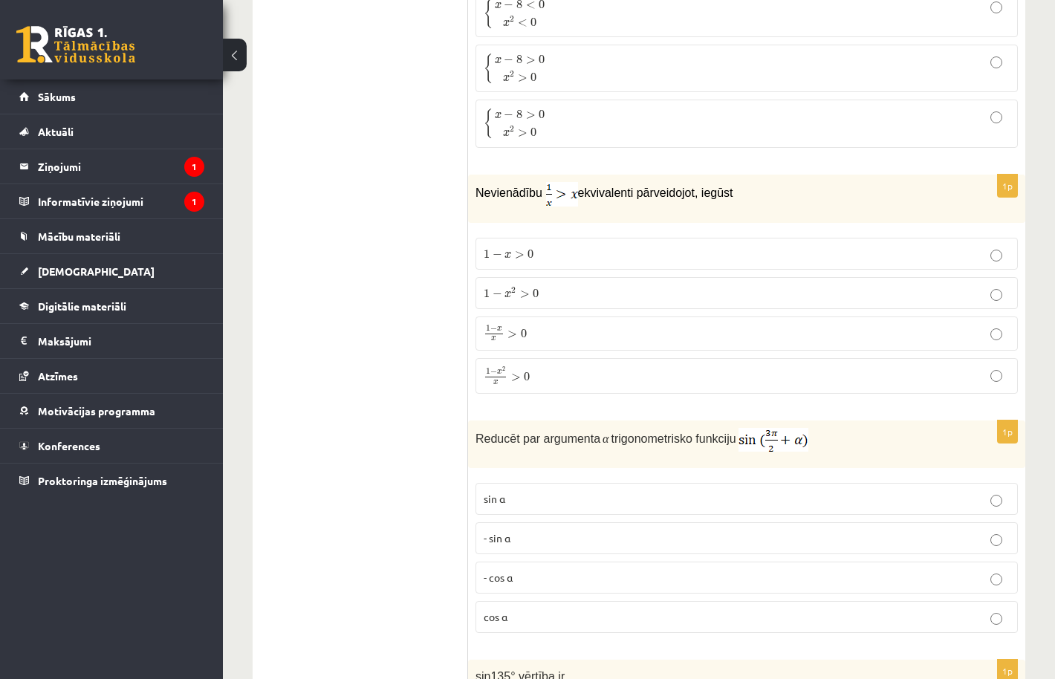
scroll to position [6060, 0]
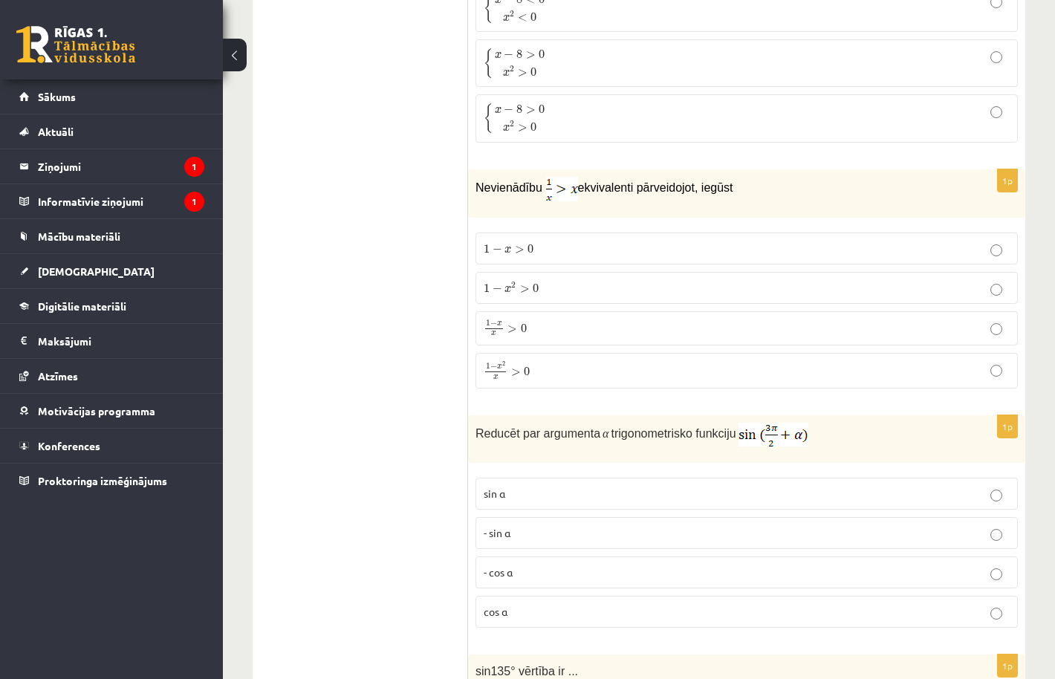
click at [548, 557] on label "- cos ⁡α" at bounding box center [747, 573] width 543 height 32
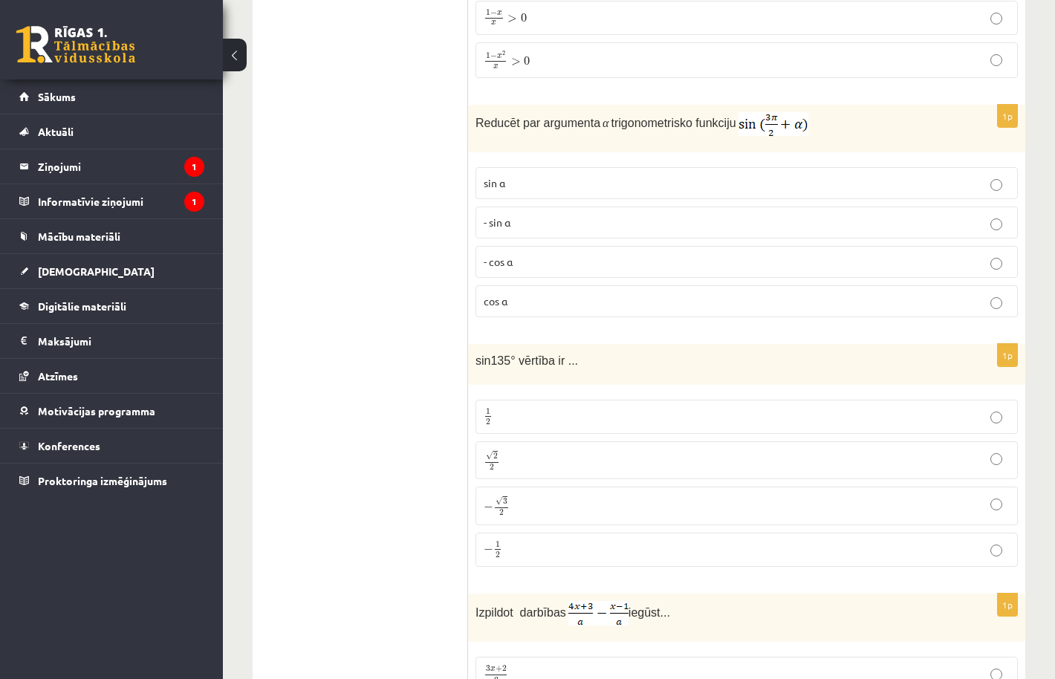
scroll to position [6390, 0]
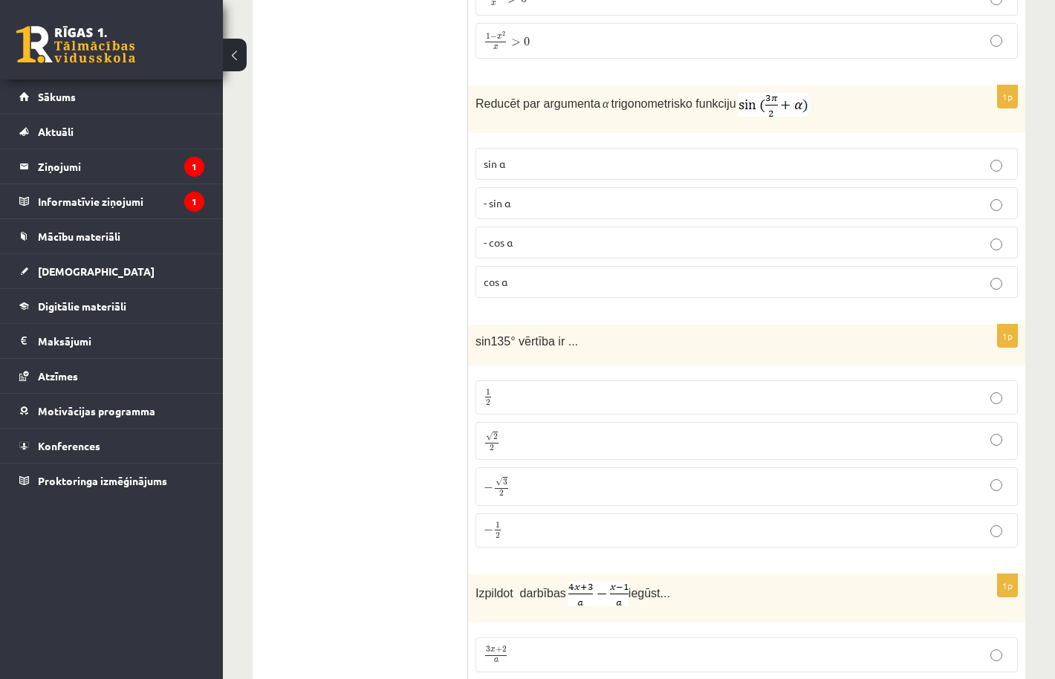
click at [546, 430] on p "√ 2 2 2 2" at bounding box center [747, 441] width 526 height 22
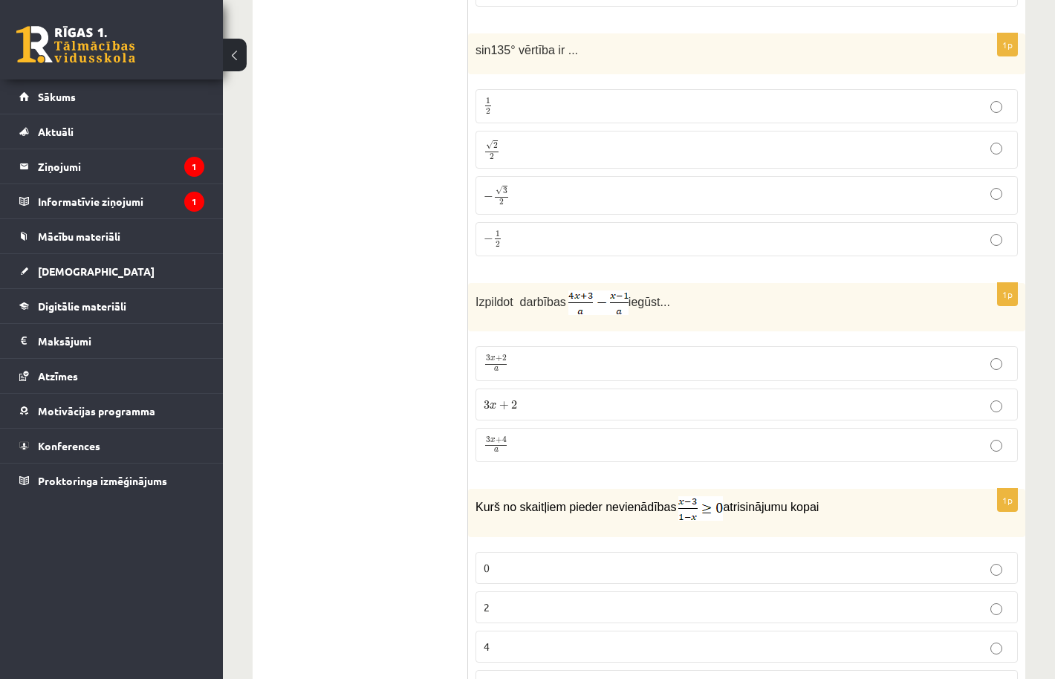
scroll to position [6685, 0]
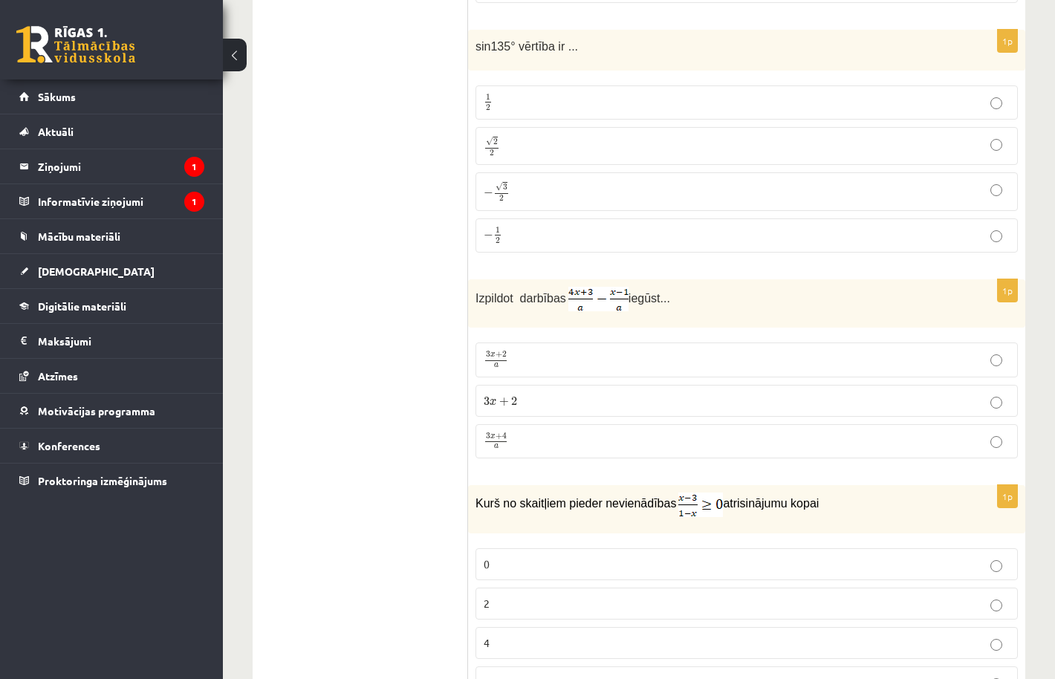
click at [553, 351] on p "3 x + 2 a 3 x + 2 a" at bounding box center [747, 360] width 526 height 18
click at [542, 433] on p "3 x + 4 a 3 x + 4 a" at bounding box center [747, 442] width 526 height 19
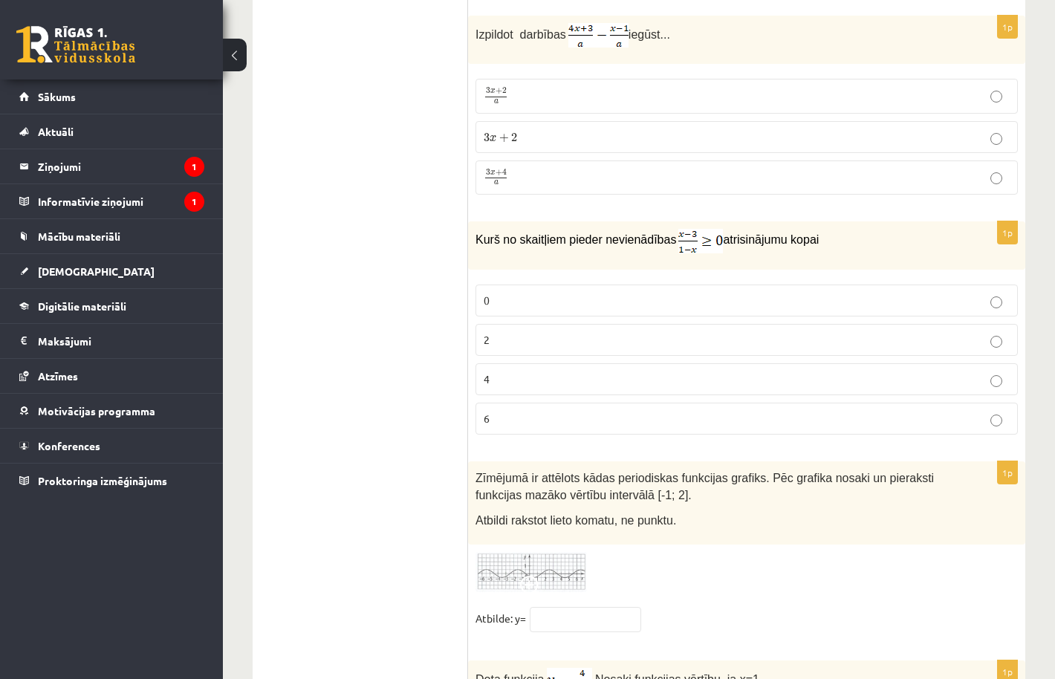
scroll to position [6954, 0]
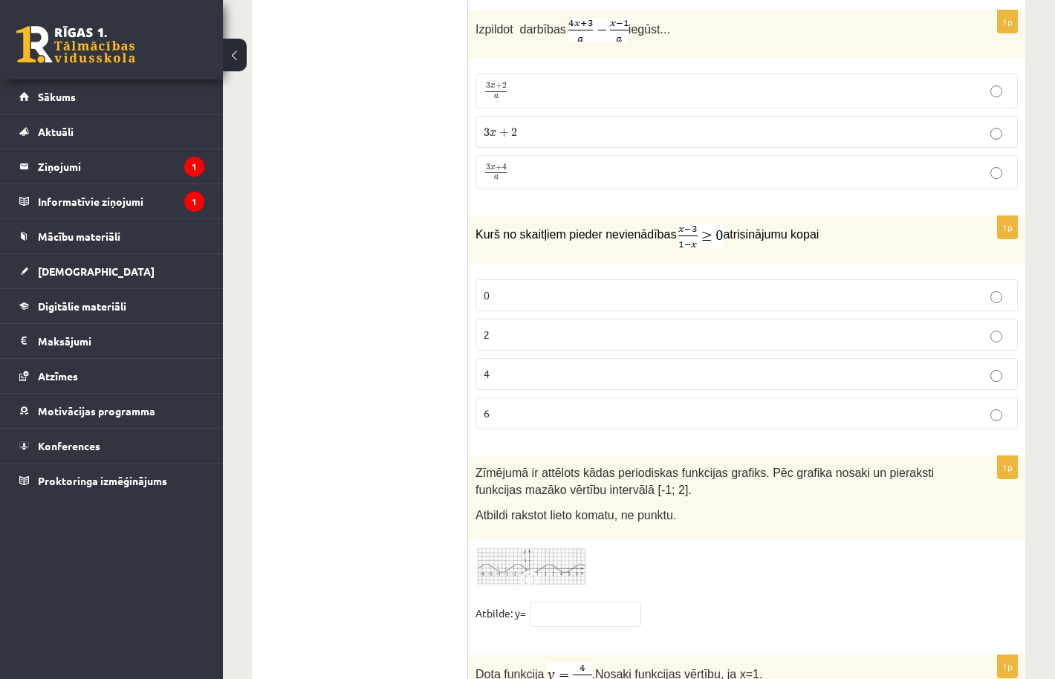
click at [557, 406] on p "6" at bounding box center [747, 414] width 526 height 16
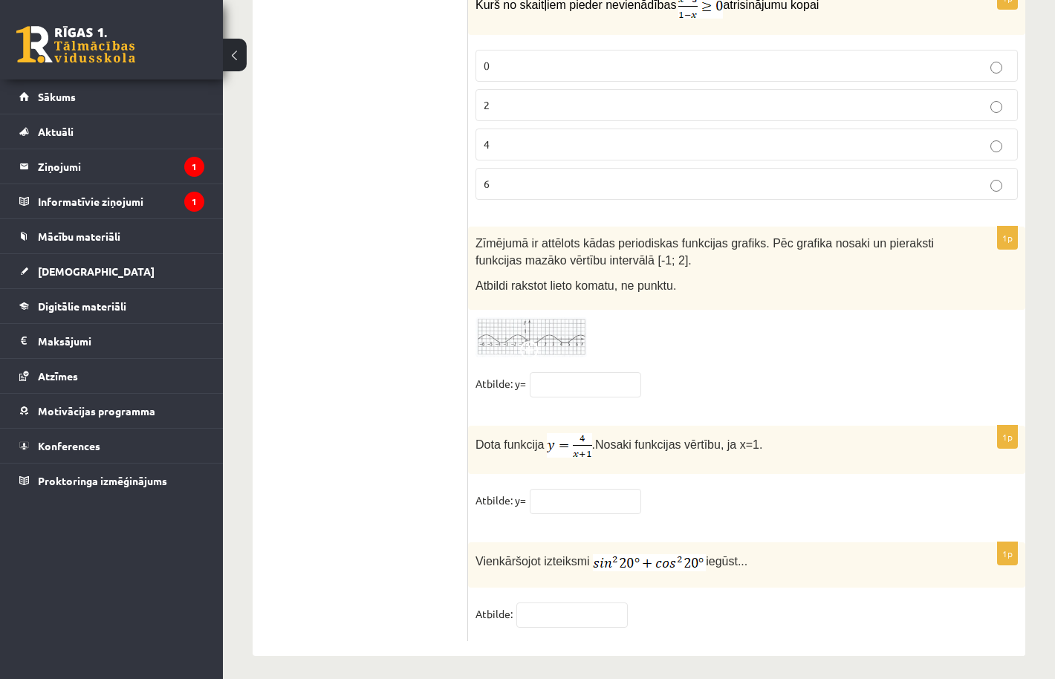
scroll to position [7182, 0]
click at [556, 604] on input "text" at bounding box center [572, 616] width 111 height 25
type input "*"
click at [575, 491] on input "text" at bounding box center [585, 503] width 111 height 25
type input "*"
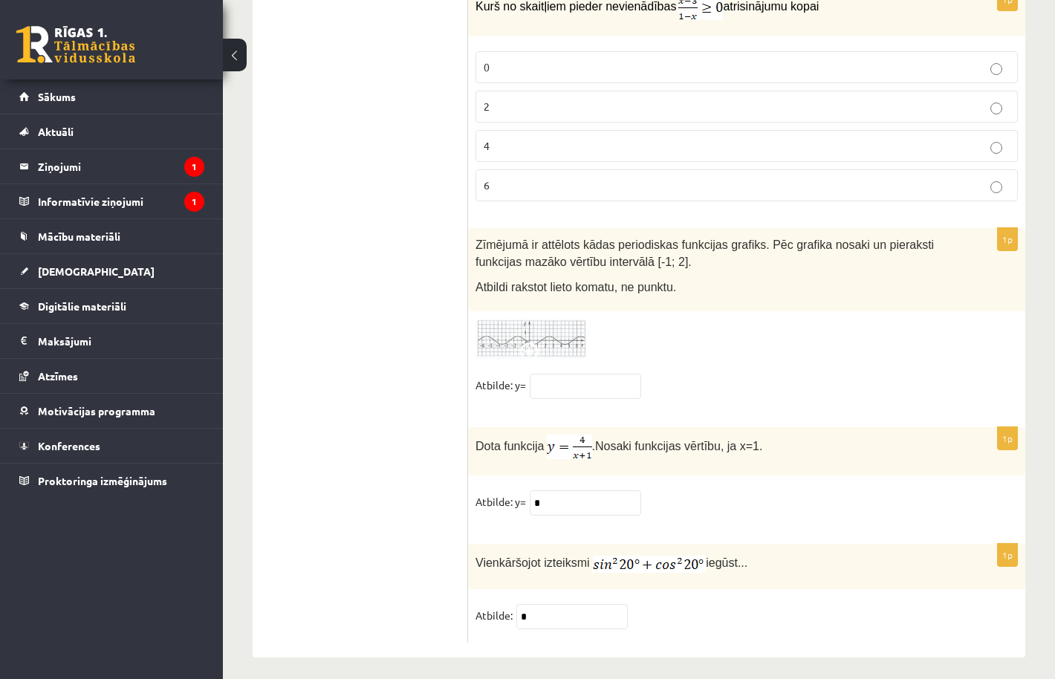
click at [566, 336] on img at bounding box center [531, 339] width 111 height 41
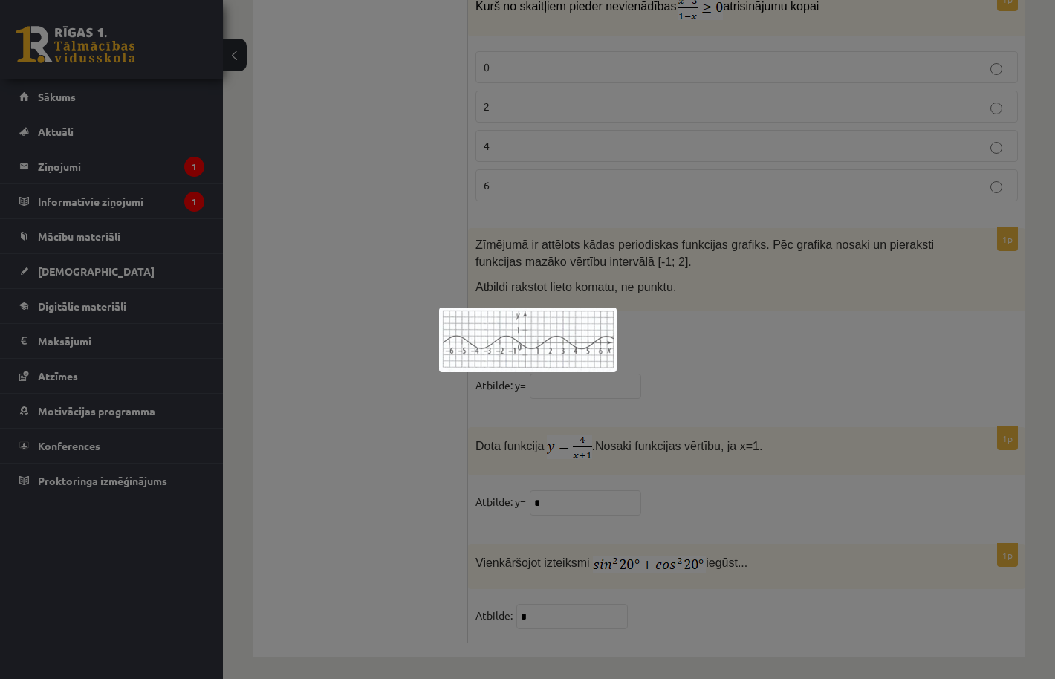
click at [635, 338] on div at bounding box center [527, 339] width 1055 height 679
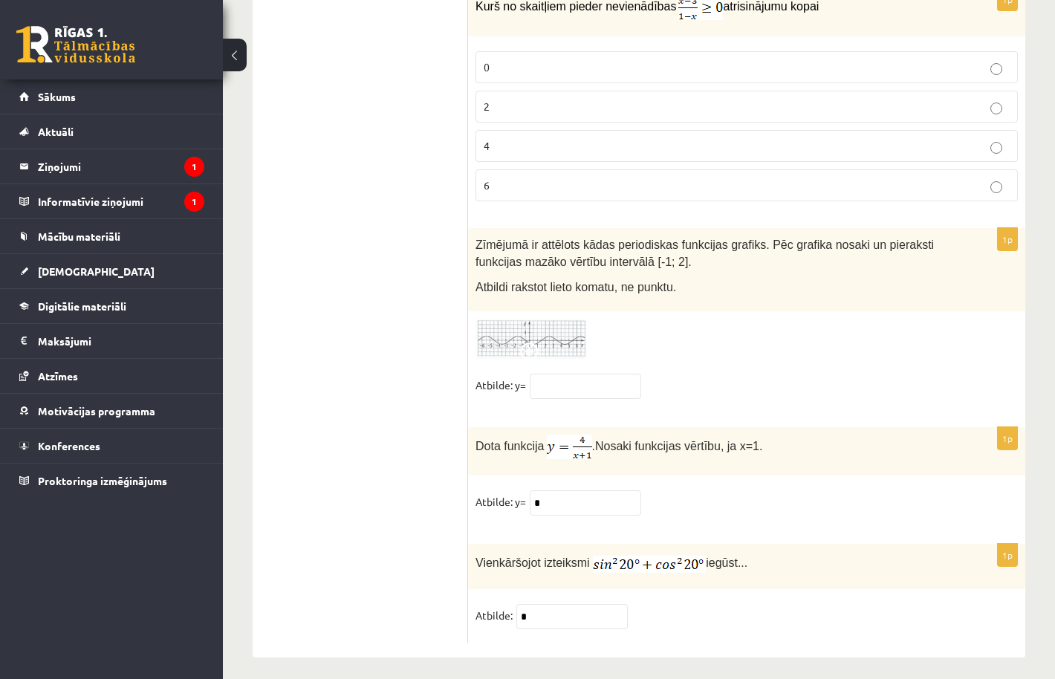
click at [563, 324] on img at bounding box center [531, 339] width 111 height 41
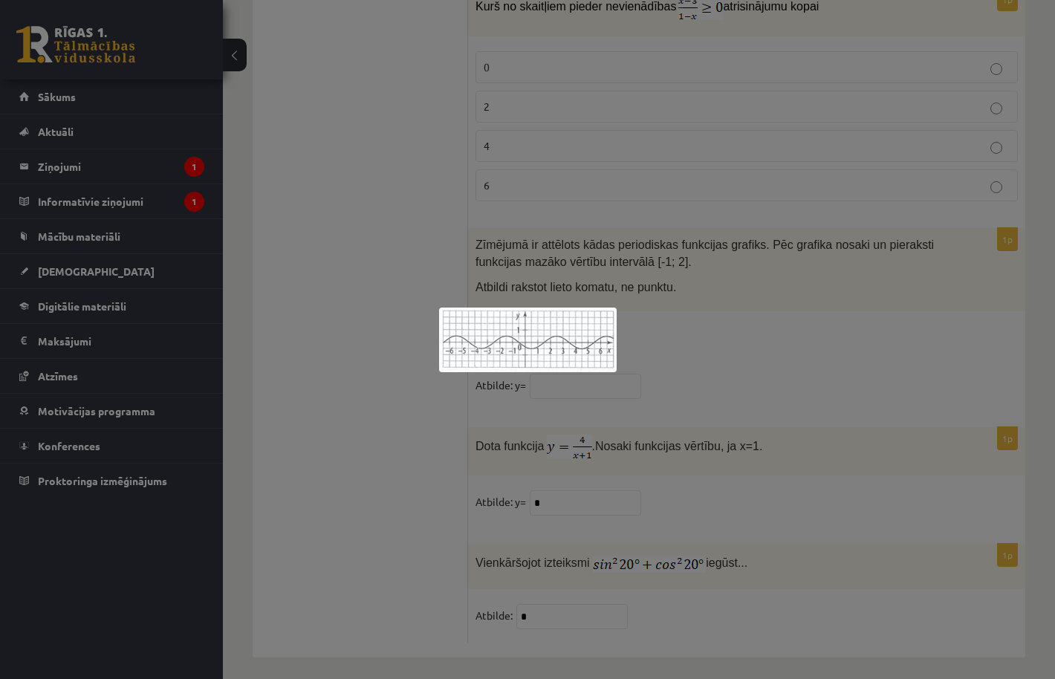
click at [659, 340] on div at bounding box center [527, 339] width 1055 height 679
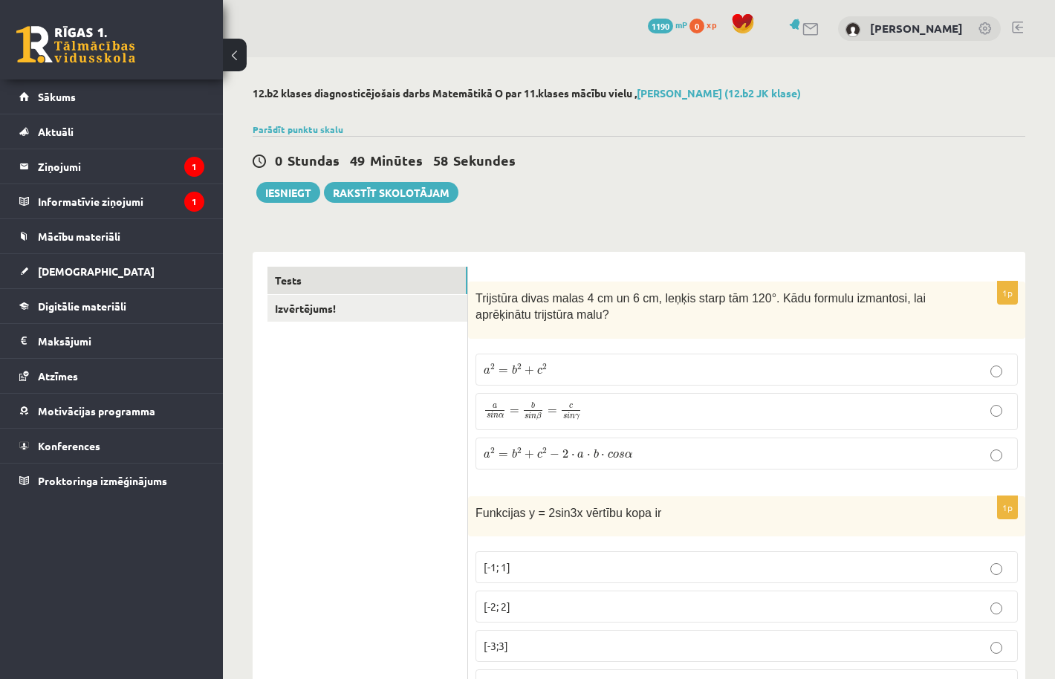
scroll to position [0, 0]
click at [285, 195] on button "Iesniegt" at bounding box center [288, 192] width 64 height 21
click at [392, 311] on link "Izvērtējums!" at bounding box center [368, 309] width 200 height 28
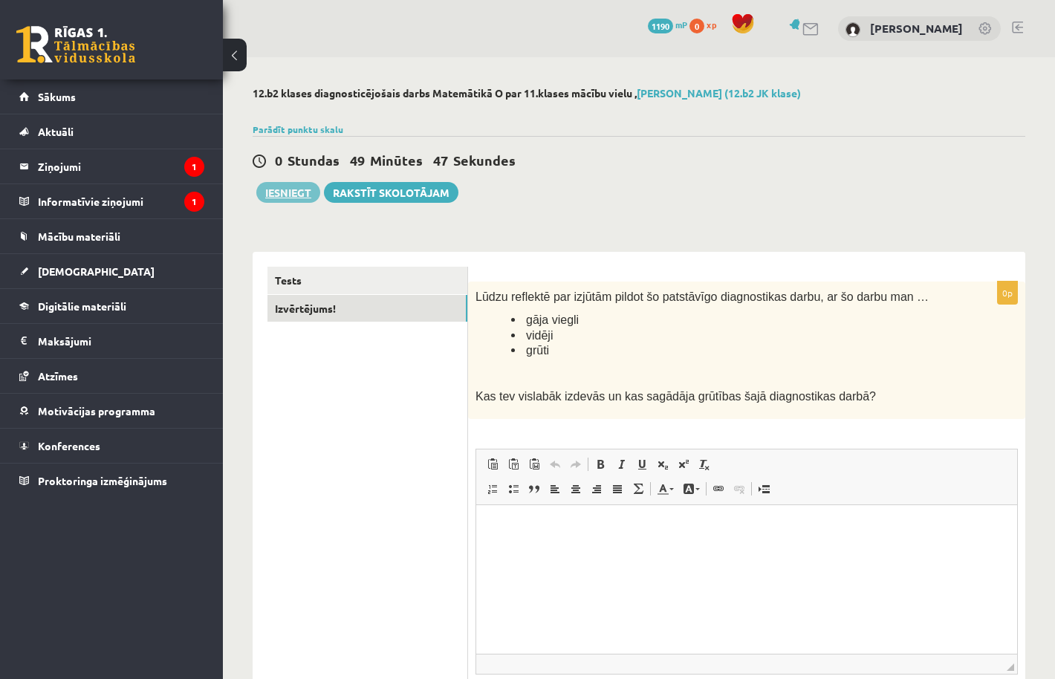
click at [282, 193] on button "Iesniegt" at bounding box center [288, 192] width 64 height 21
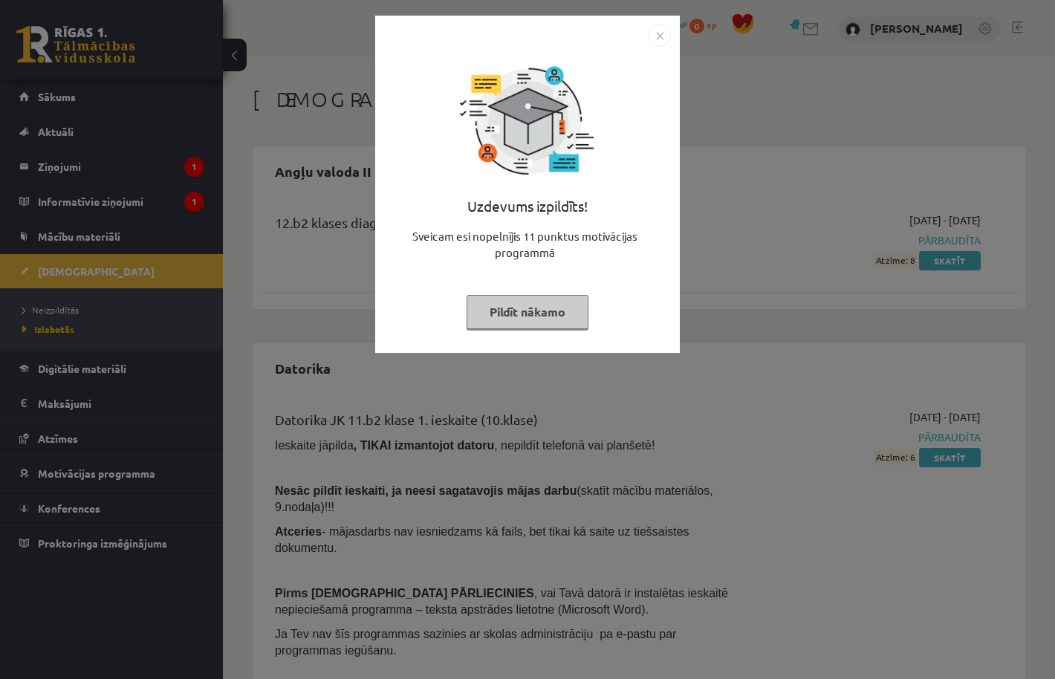
click at [525, 308] on button "Pildīt nākamo" at bounding box center [528, 312] width 122 height 34
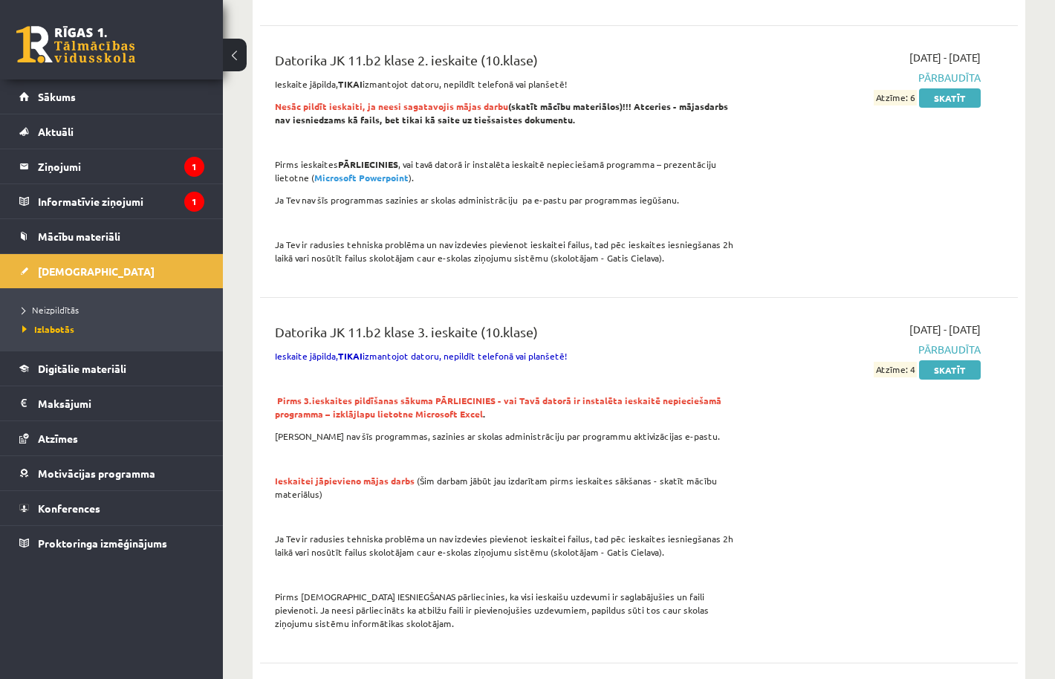
scroll to position [334, 0]
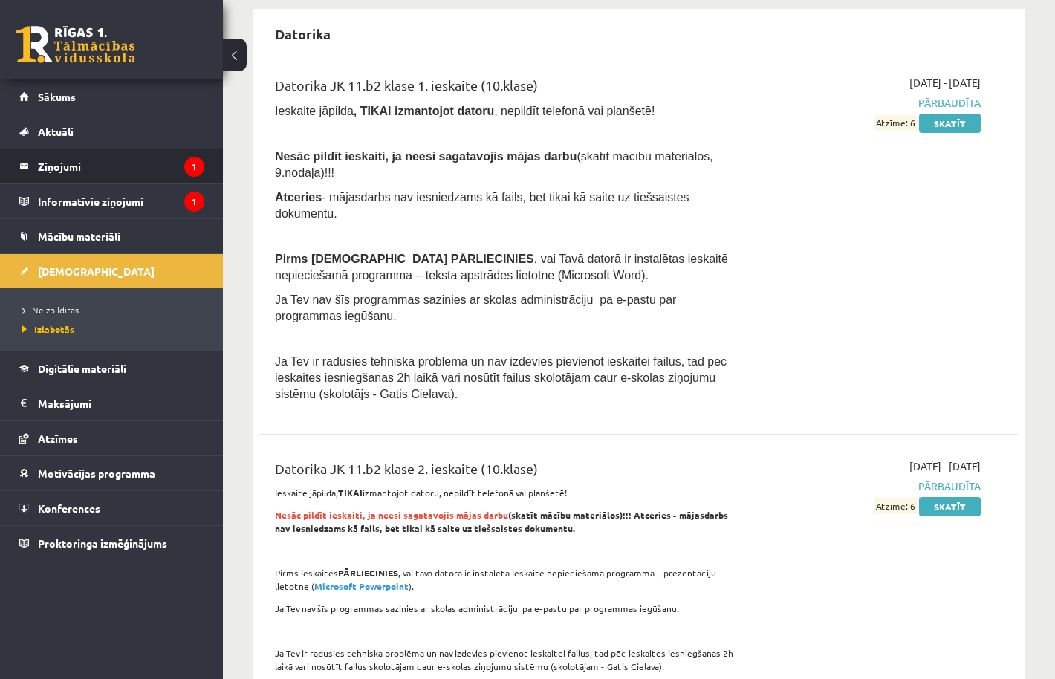
click at [82, 172] on legend "Ziņojumi 1" at bounding box center [121, 166] width 166 height 34
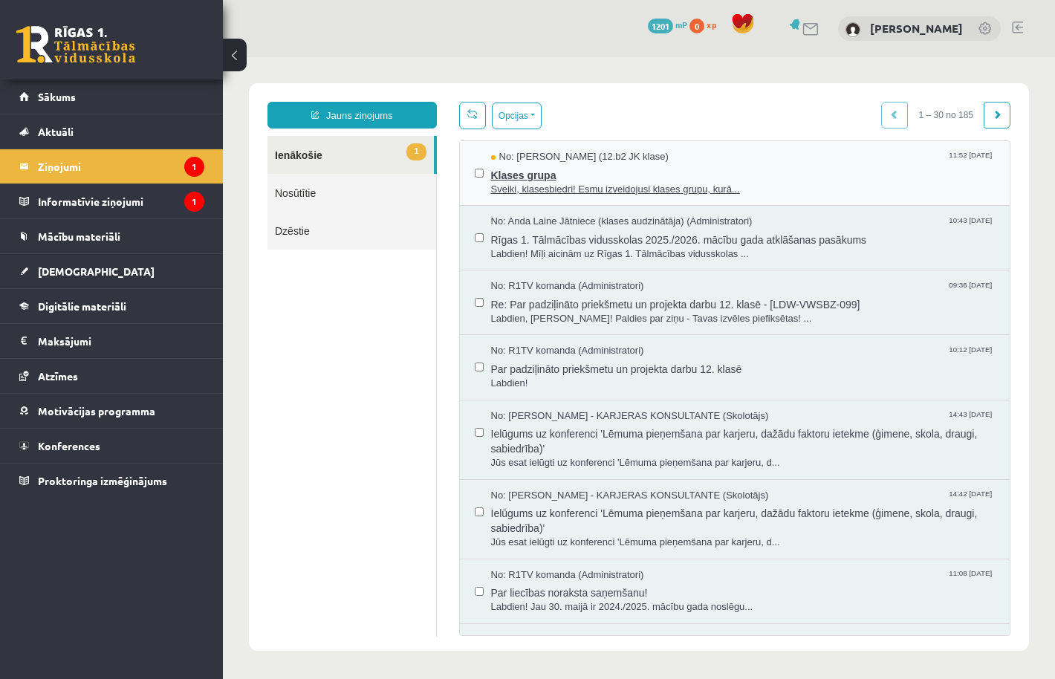
click at [530, 169] on span "Klases grupa" at bounding box center [743, 173] width 505 height 19
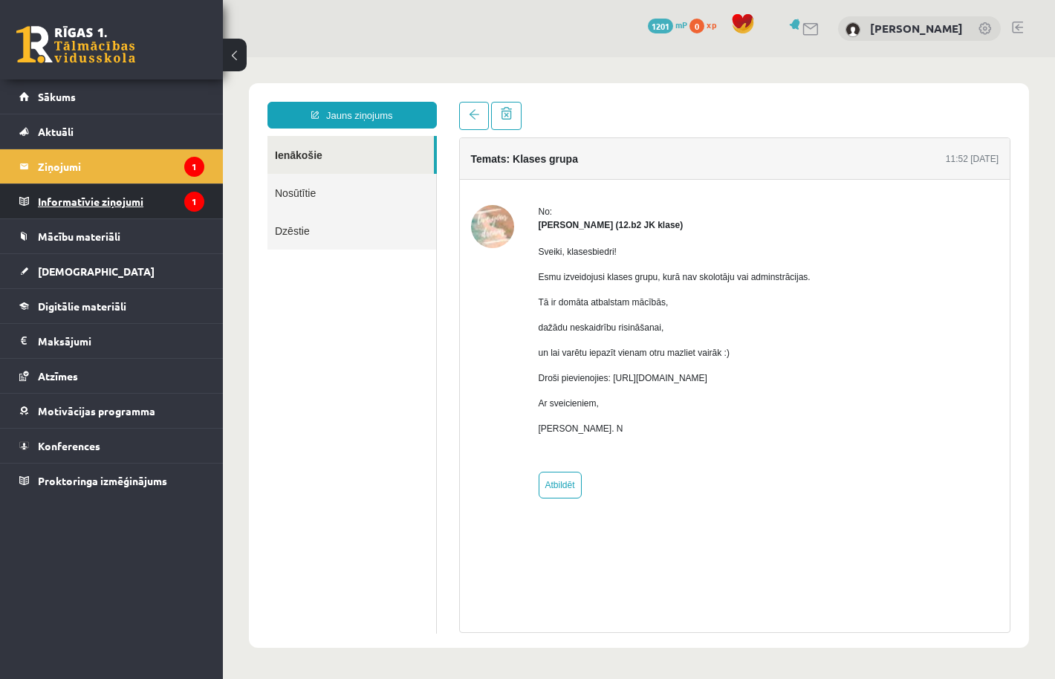
click at [136, 201] on legend "Informatīvie ziņojumi 1" at bounding box center [121, 201] width 166 height 34
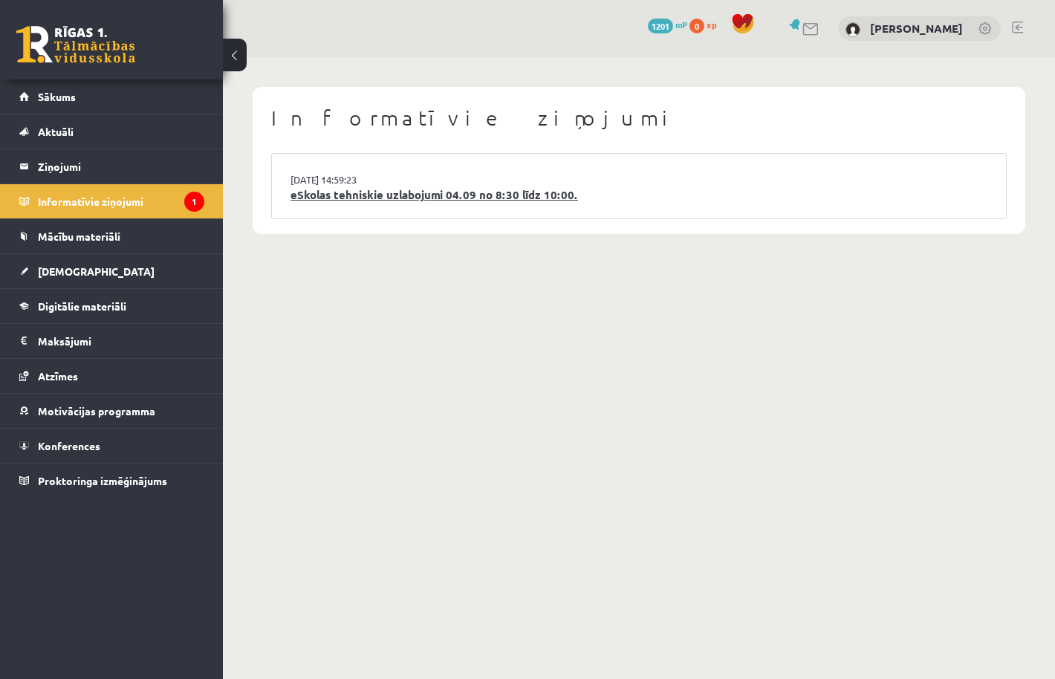
click at [368, 195] on link "eSkolas tehniskie uzlabojumi 04.09 no 8:30 līdz 10:00." at bounding box center [639, 195] width 697 height 17
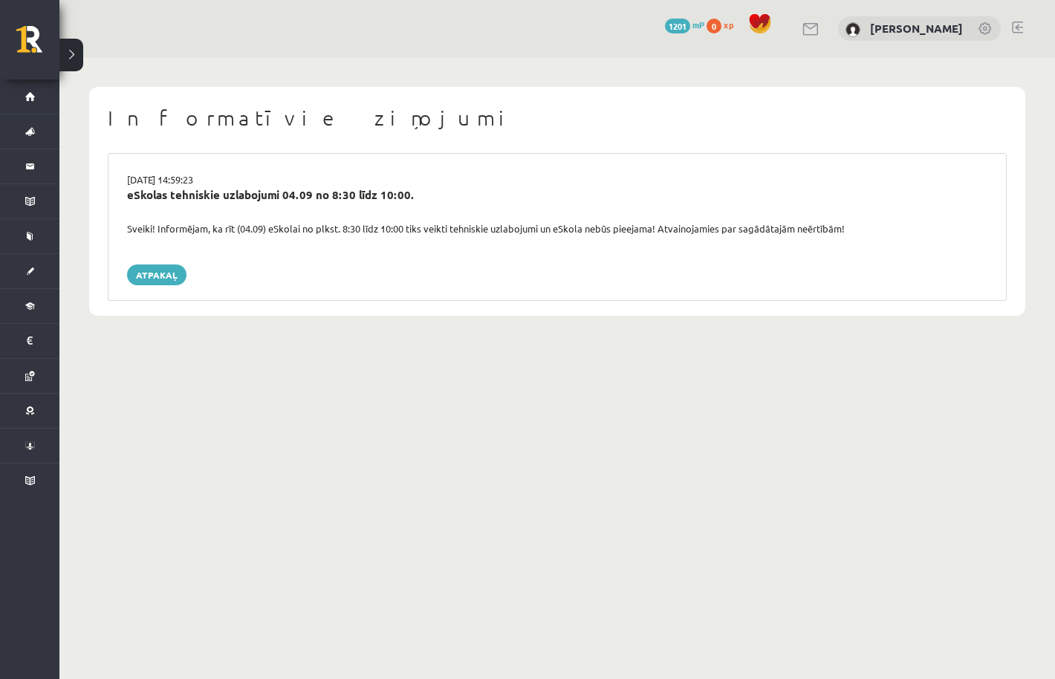
click at [160, 283] on div "03.09.2025 14:59:23 eSkolas tehniskie uzlabojumi 04.09 no 8:30 līdz 10:00. Svei…" at bounding box center [557, 227] width 899 height 148
click at [160, 276] on link "Atpakaļ" at bounding box center [156, 275] width 59 height 21
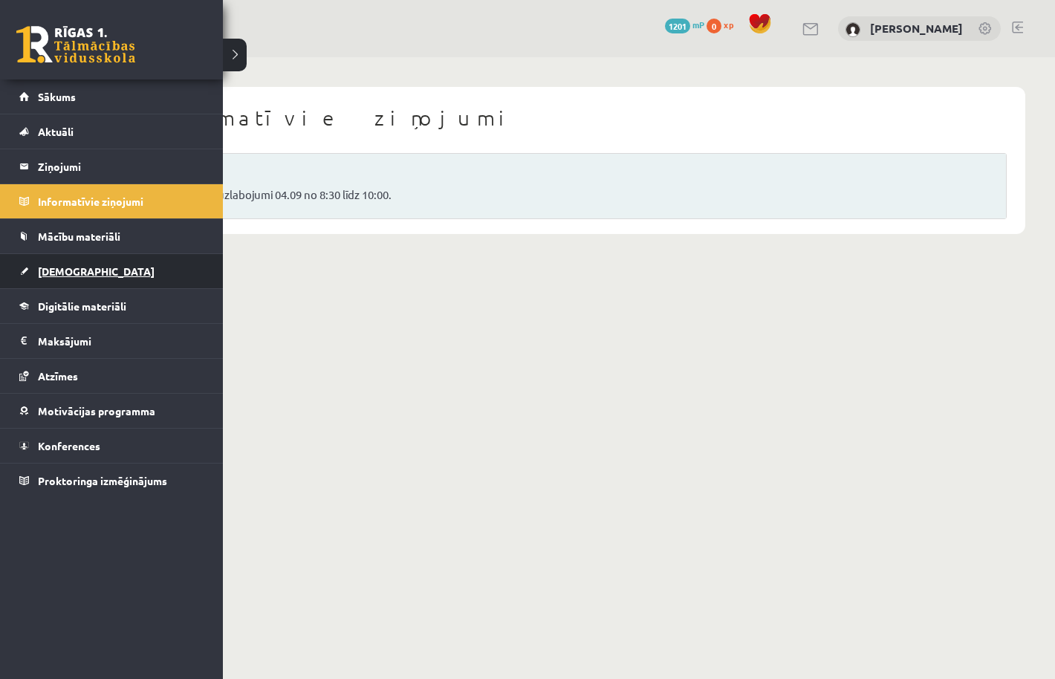
click at [35, 281] on link "[DEMOGRAPHIC_DATA]" at bounding box center [111, 271] width 185 height 34
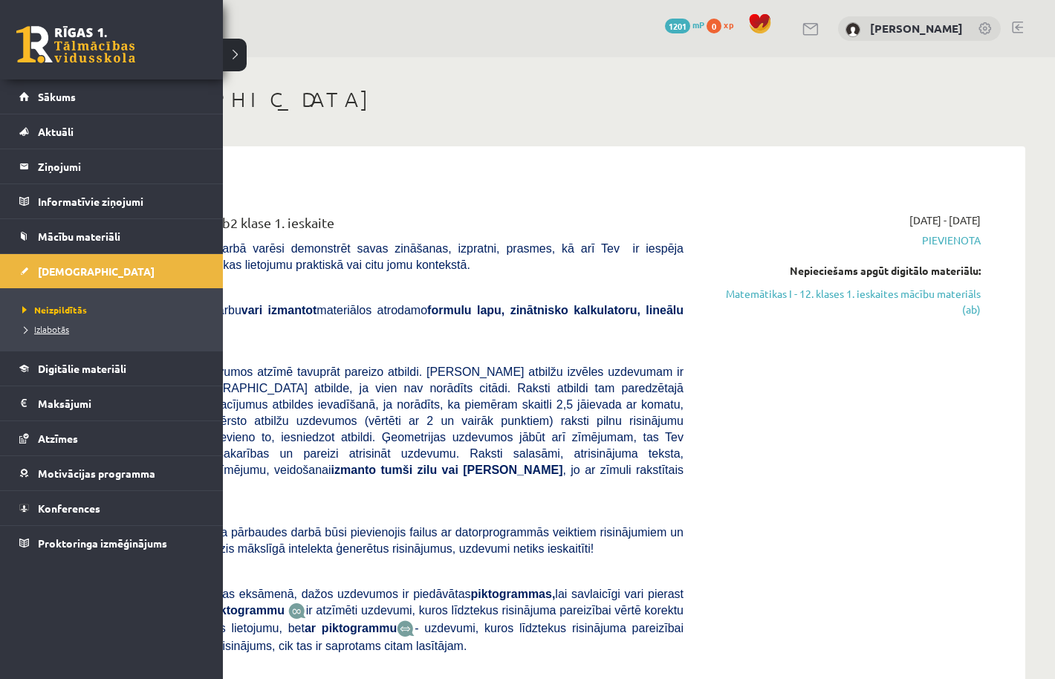
click at [59, 329] on span "Izlabotās" at bounding box center [44, 329] width 51 height 12
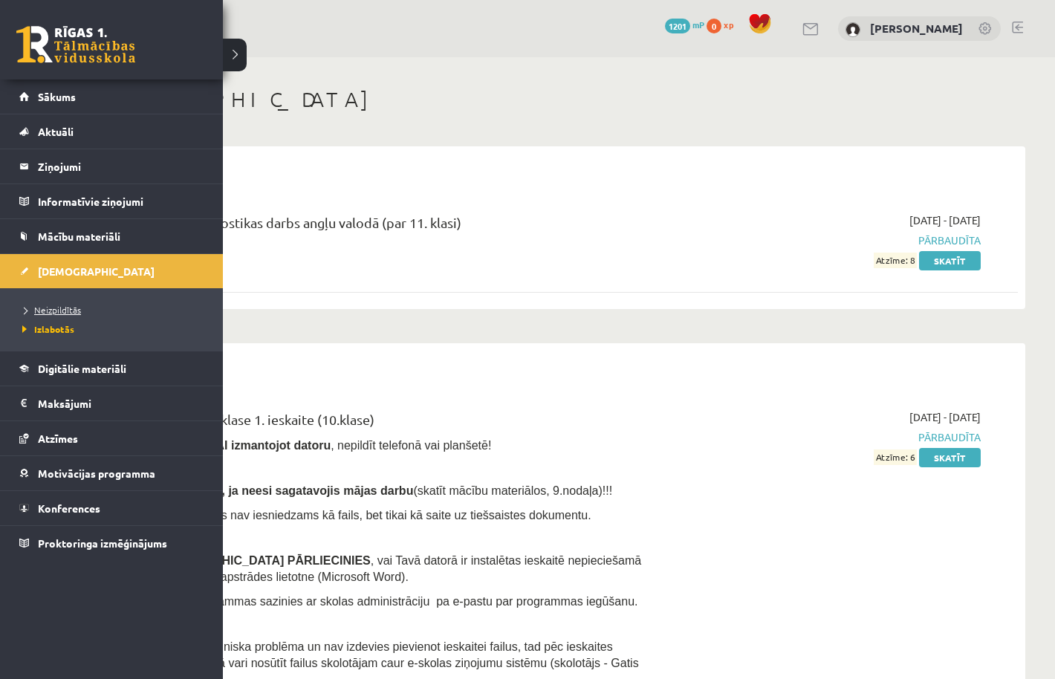
click at [62, 308] on span "Neizpildītās" at bounding box center [50, 310] width 62 height 12
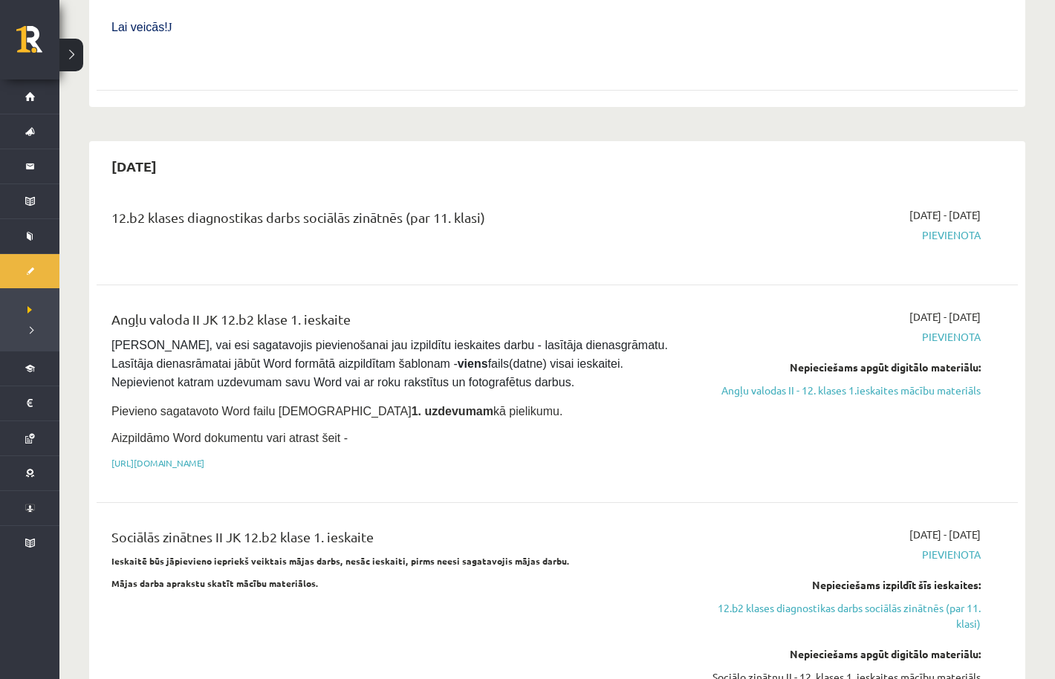
scroll to position [667, 0]
